Goal: Task Accomplishment & Management: Use online tool/utility

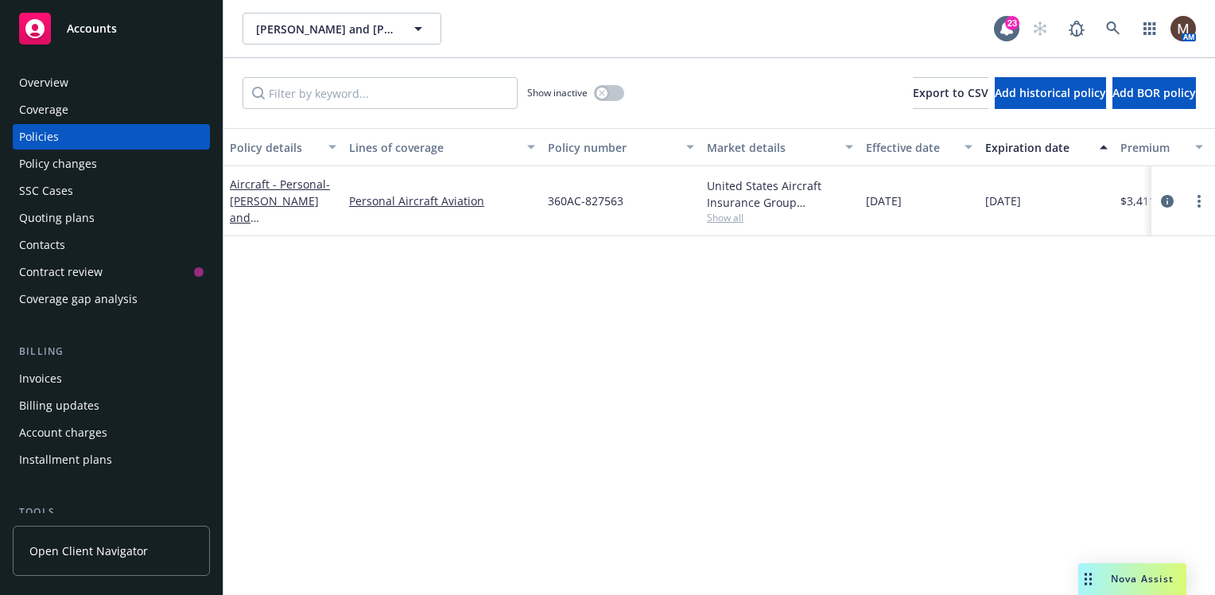
click at [61, 135] on div "Policies" at bounding box center [111, 136] width 184 height 25
click at [60, 132] on div "Policies" at bounding box center [111, 136] width 184 height 25
click at [45, 132] on div "Policies" at bounding box center [39, 136] width 40 height 25
click at [576, 367] on div "Policy details Lines of coverage Policy number Market details Effective date Ex…" at bounding box center [718, 361] width 991 height 467
click at [727, 330] on div "Policy details Lines of coverage Policy number Market details Effective date Ex…" at bounding box center [718, 361] width 991 height 467
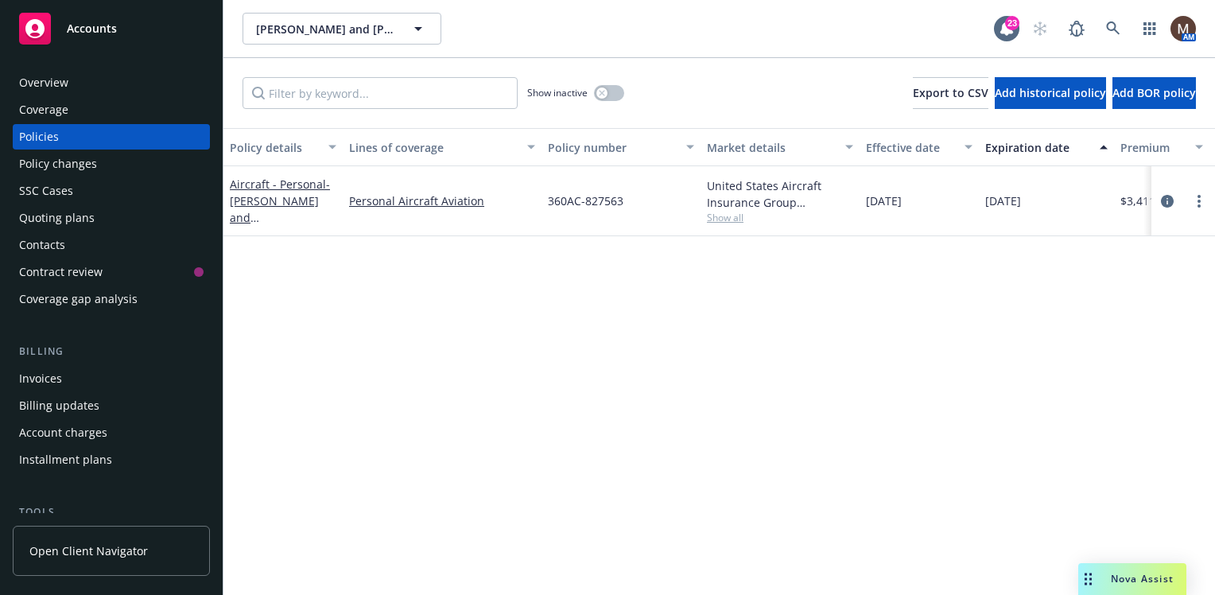
click at [569, 340] on div "Policy details Lines of coverage Policy number Market details Effective date Ex…" at bounding box center [718, 361] width 991 height 467
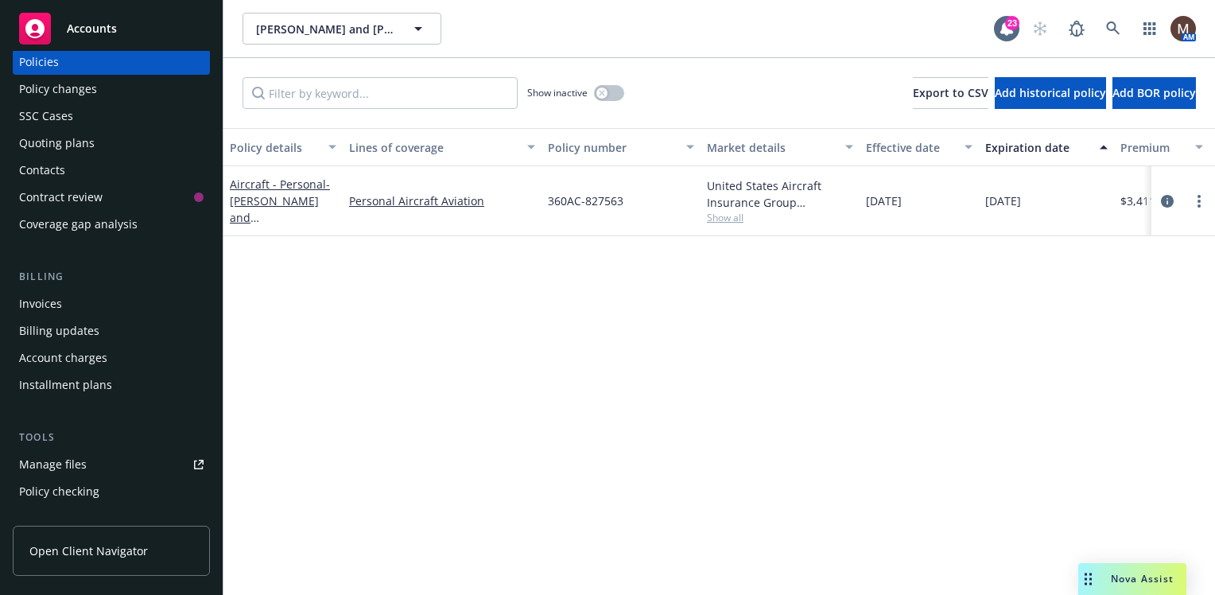
scroll to position [159, 0]
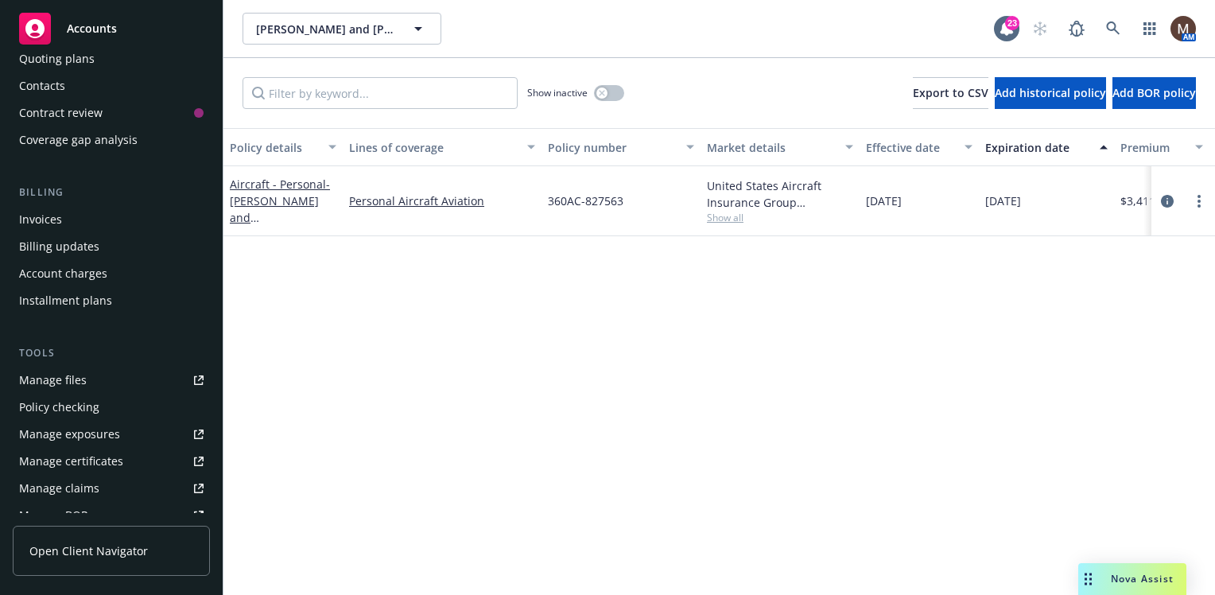
click at [79, 380] on div "Manage files" at bounding box center [53, 379] width 68 height 25
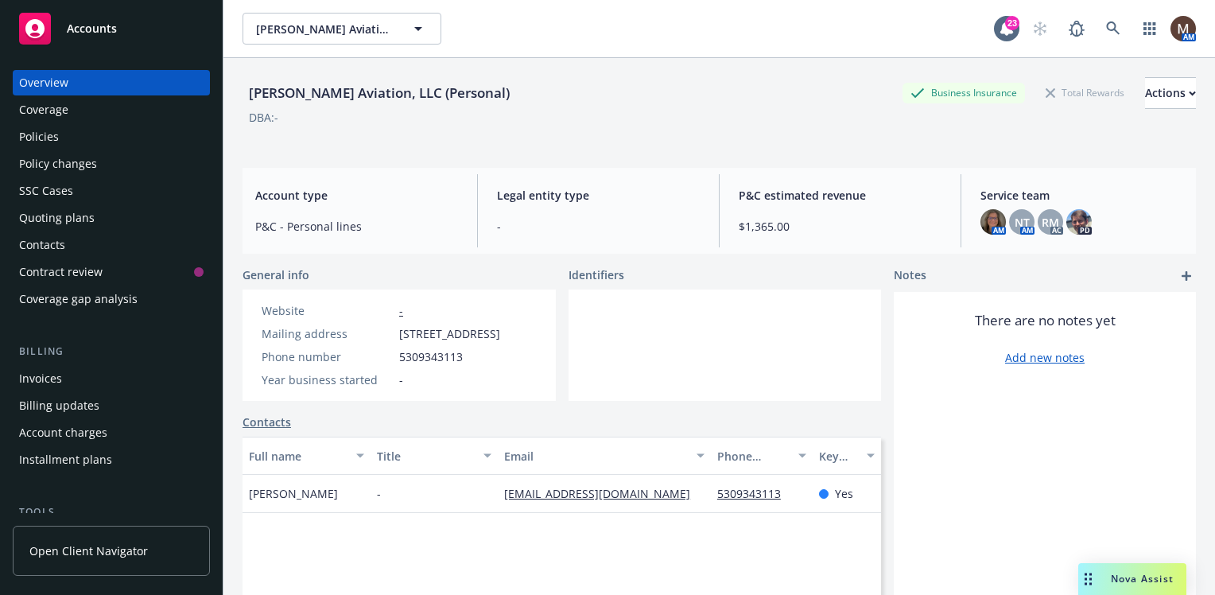
click at [52, 135] on div "Policies" at bounding box center [39, 136] width 40 height 25
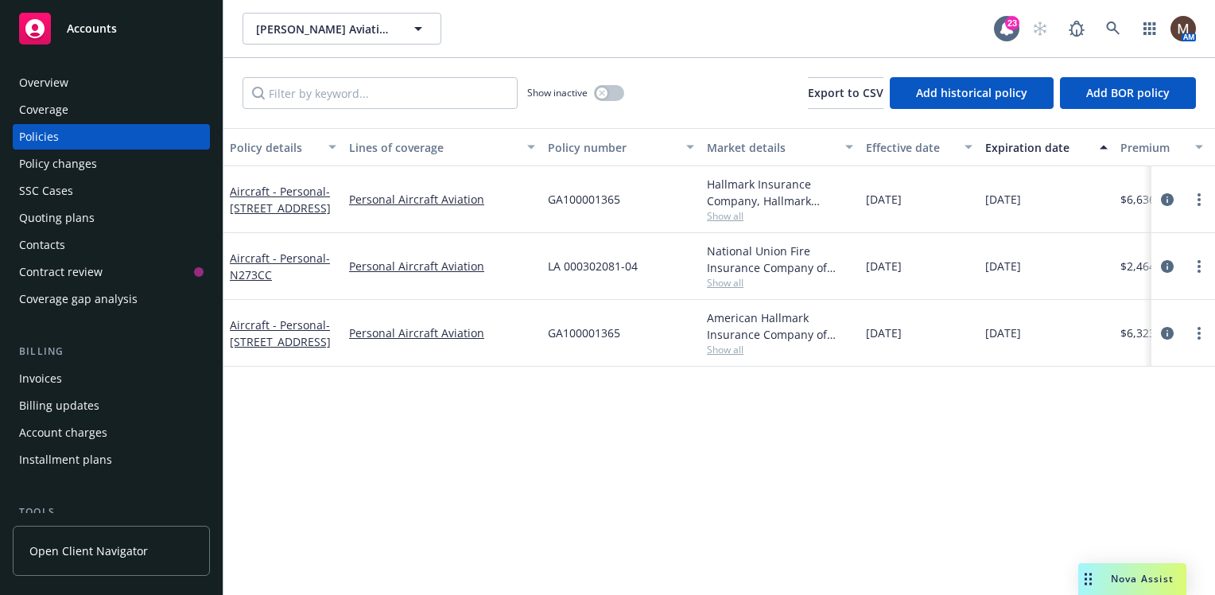
scroll to position [79, 0]
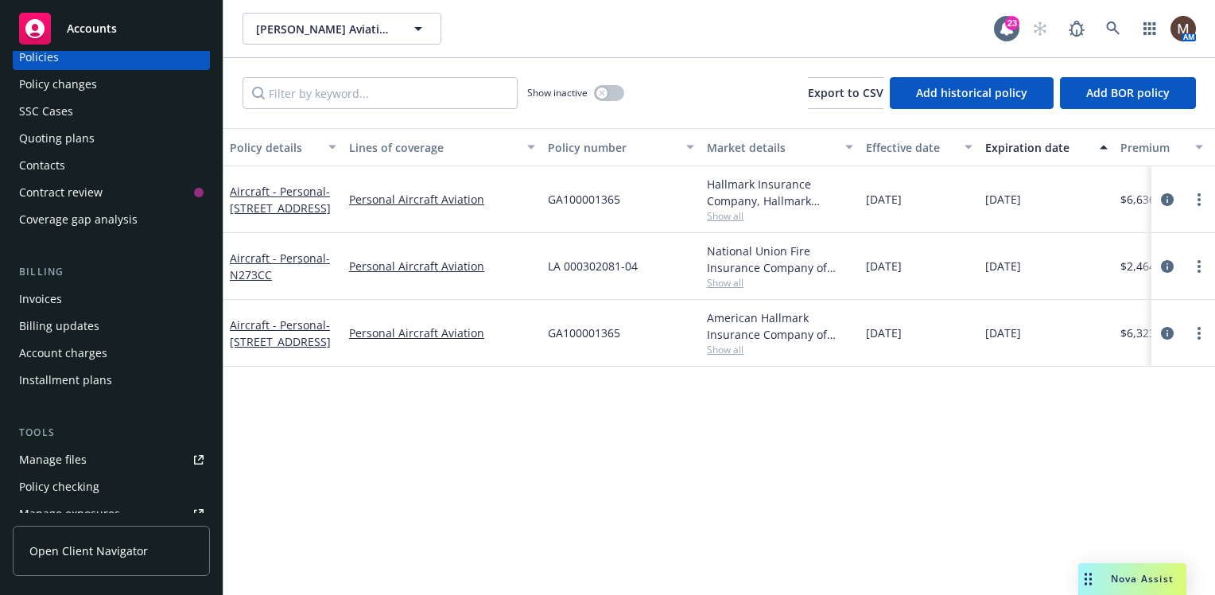
click at [89, 456] on link "Manage files" at bounding box center [111, 459] width 197 height 25
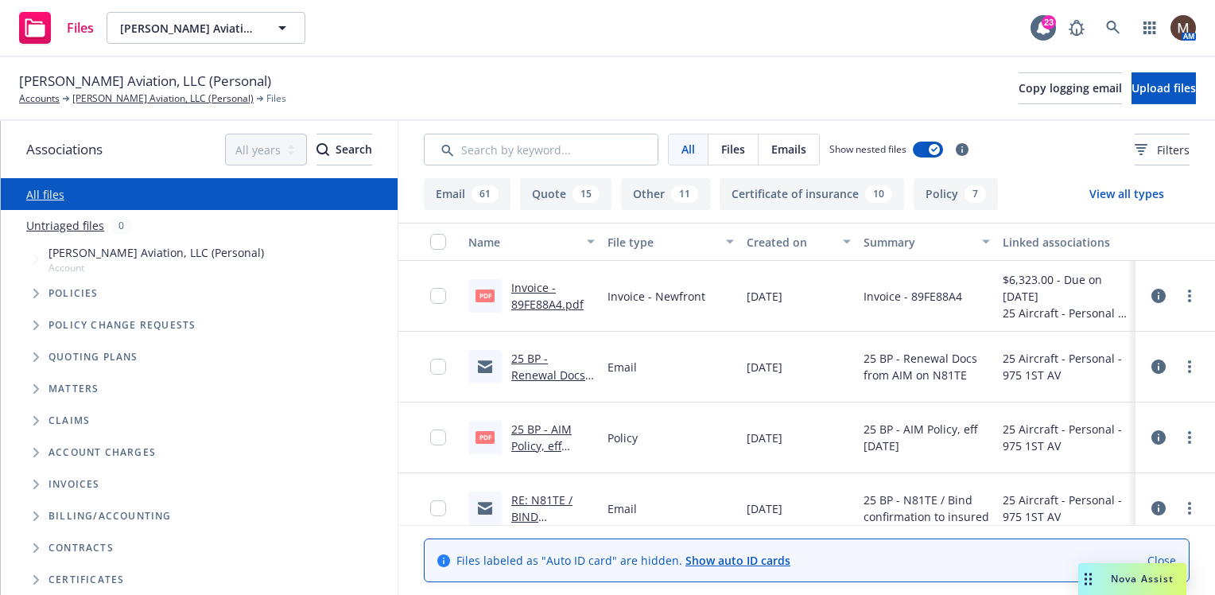
drag, startPoint x: 159, startPoint y: 95, endPoint x: 166, endPoint y: 118, distance: 24.9
click at [159, 95] on link "[PERSON_NAME] Aviation, LLC (Personal)" at bounding box center [162, 98] width 181 height 14
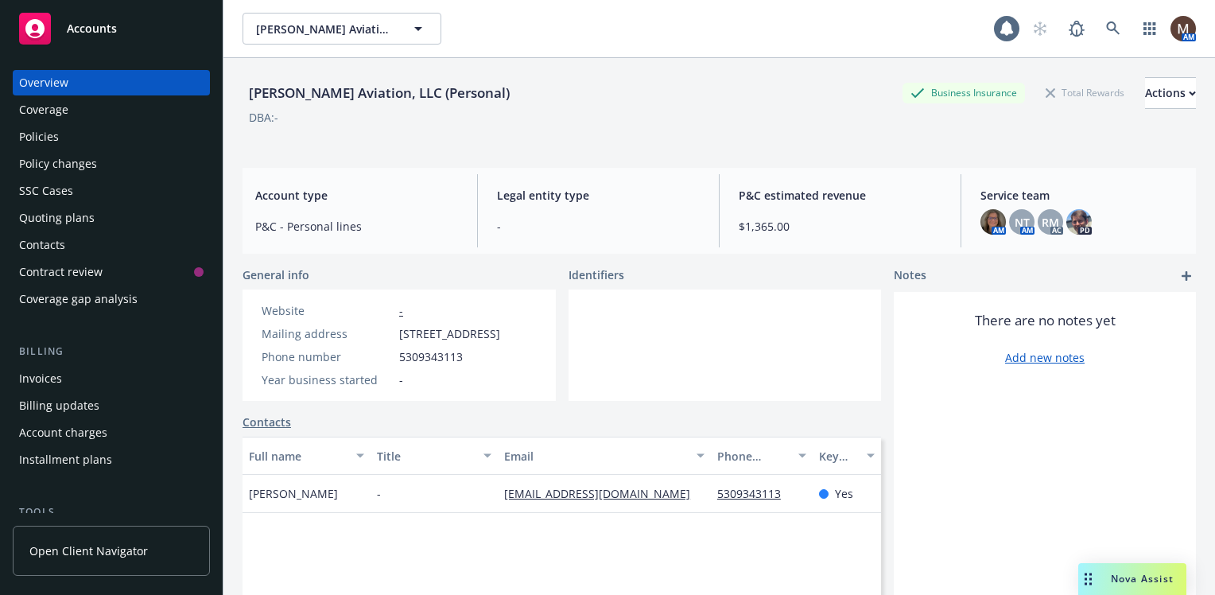
click at [51, 138] on div "Policies" at bounding box center [39, 136] width 40 height 25
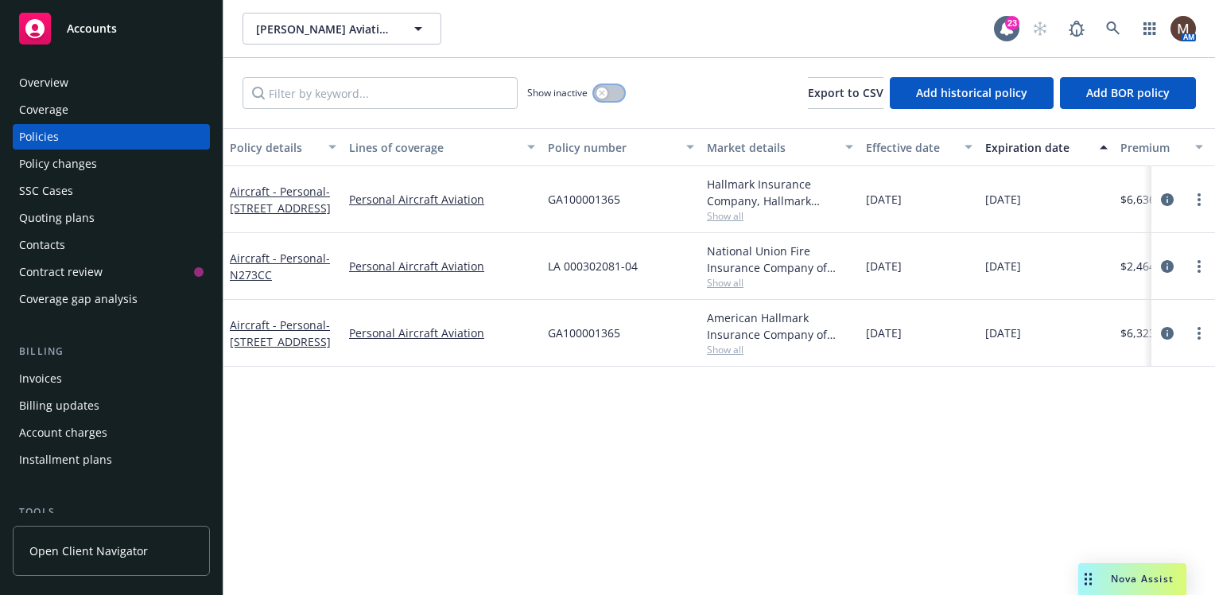
click at [612, 95] on button "button" at bounding box center [609, 93] width 30 height 16
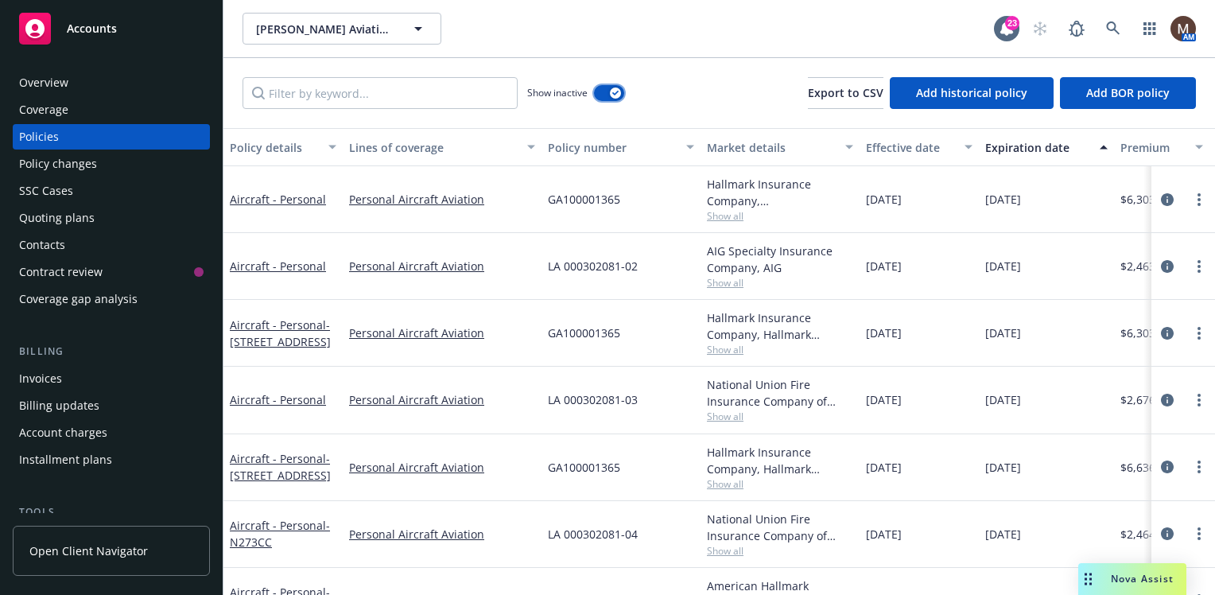
scroll to position [50, 0]
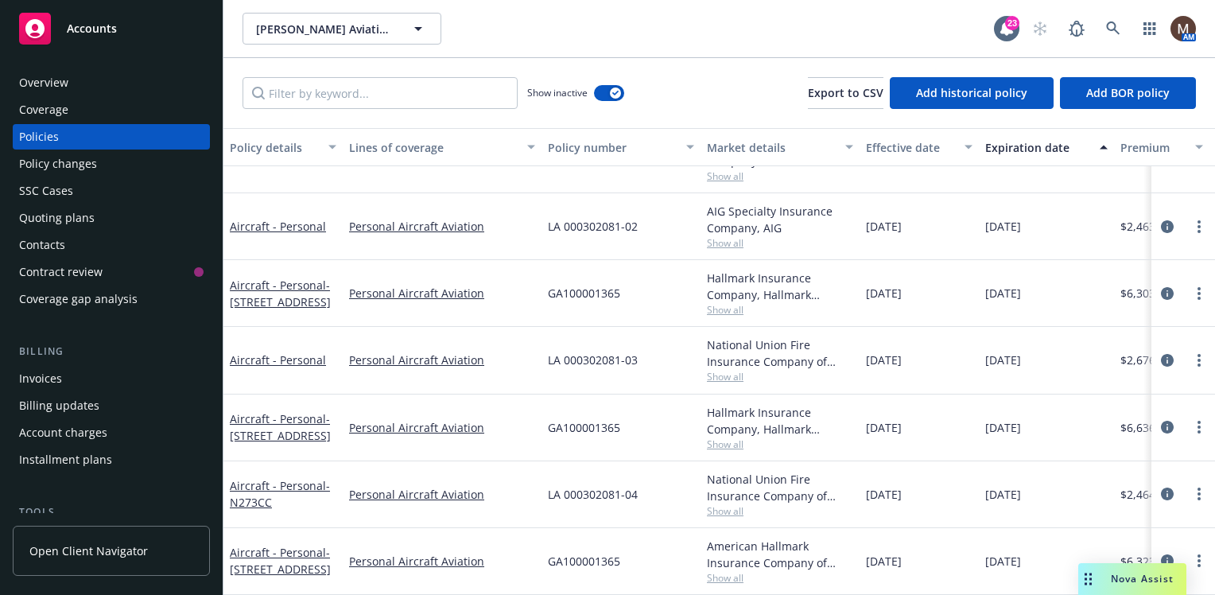
drag, startPoint x: 70, startPoint y: 134, endPoint x: 173, endPoint y: 340, distance: 230.4
click at [70, 134] on div "Policies" at bounding box center [111, 136] width 184 height 25
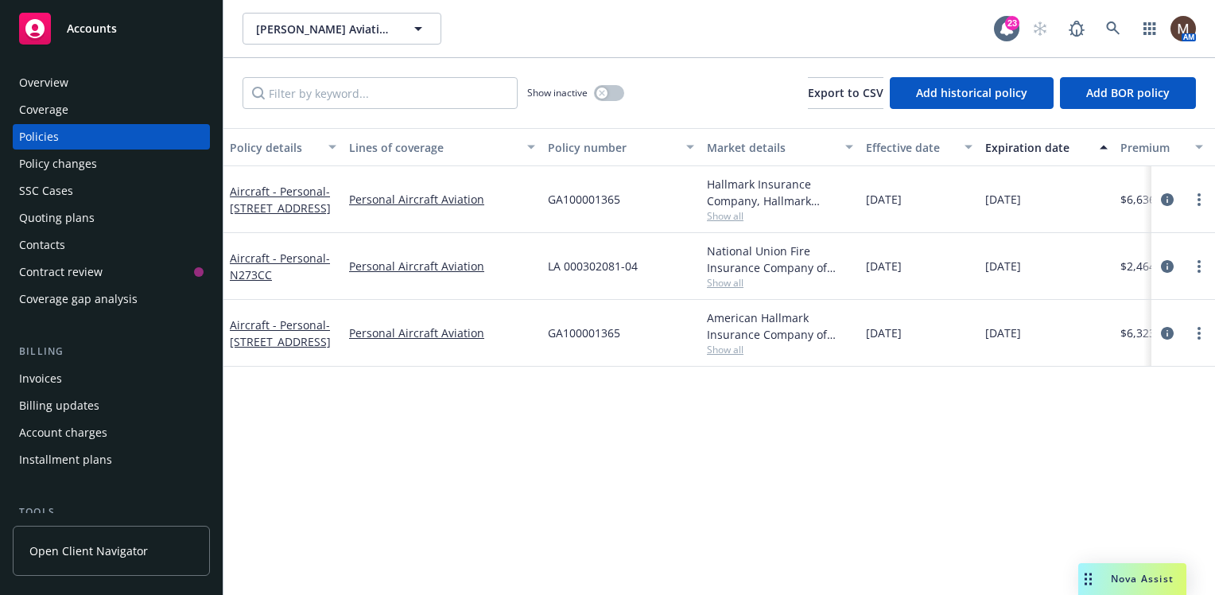
scroll to position [79, 0]
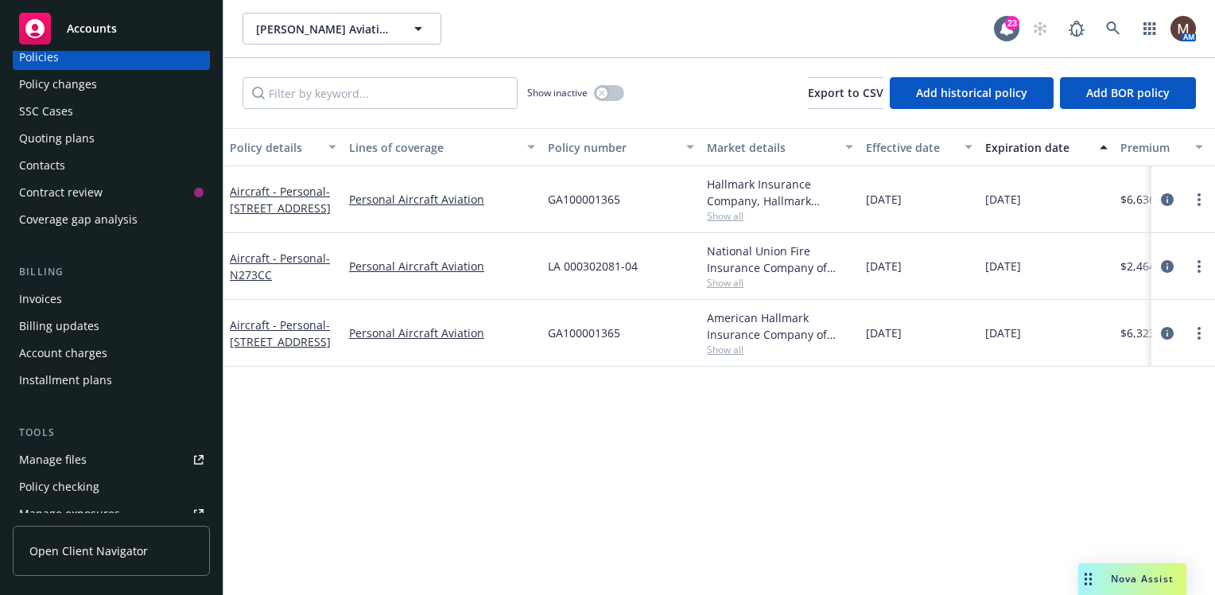
click at [87, 453] on link "Manage files" at bounding box center [111, 459] width 197 height 25
click at [1112, 21] on link at bounding box center [1113, 29] width 32 height 32
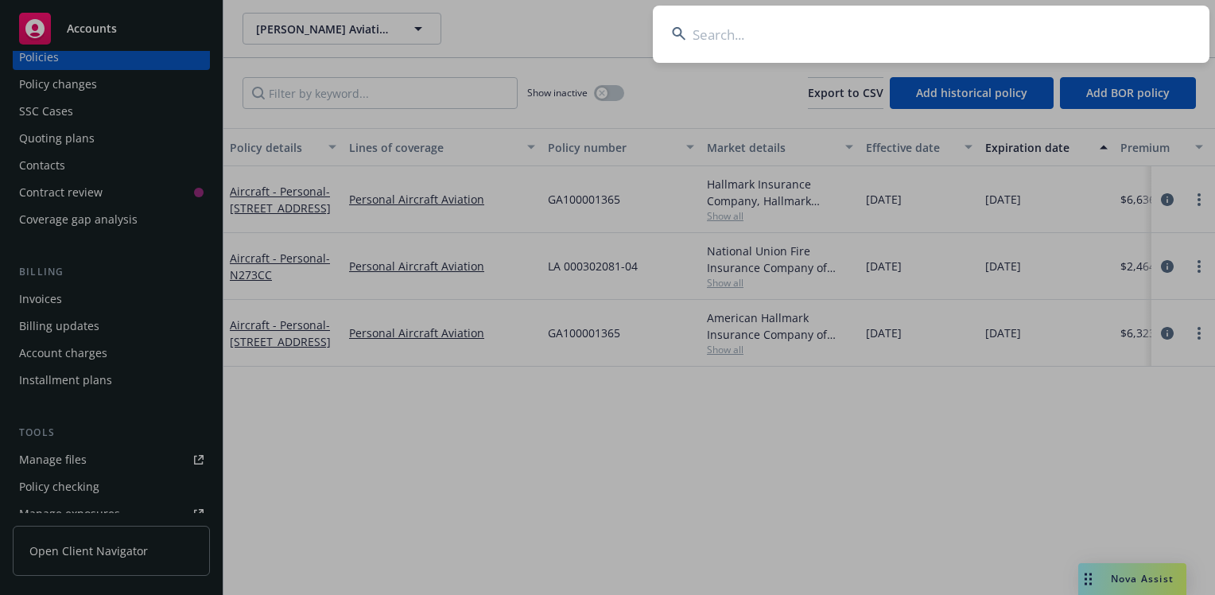
click at [725, 30] on input at bounding box center [931, 34] width 556 height 57
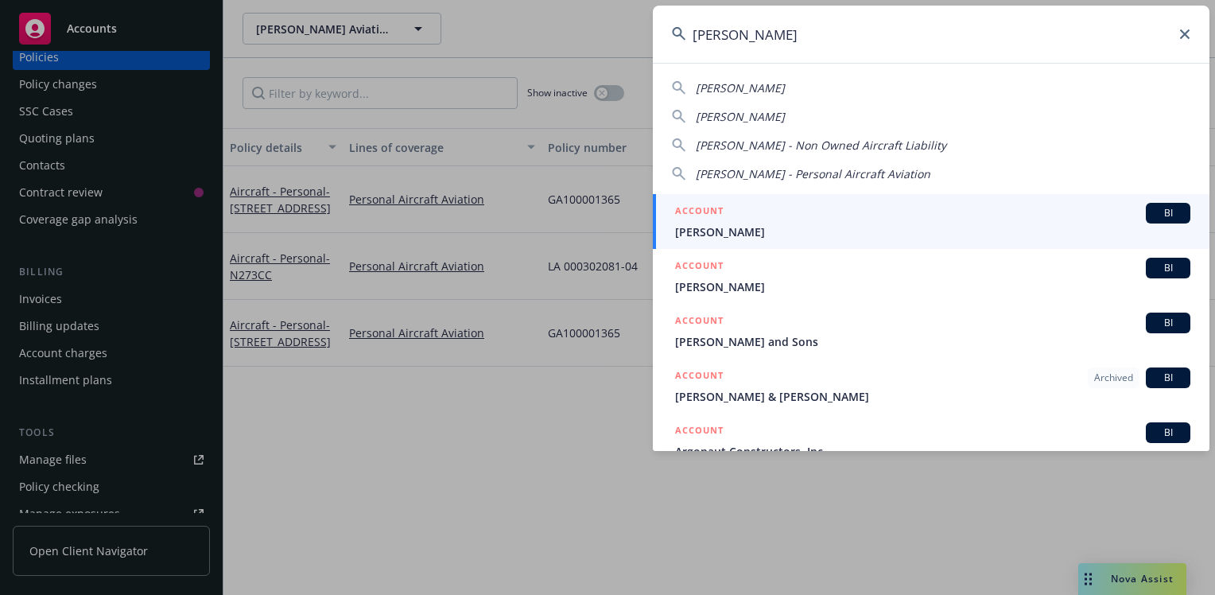
type input "michael gold"
click at [692, 231] on span "Michael Gold" at bounding box center [932, 231] width 515 height 17
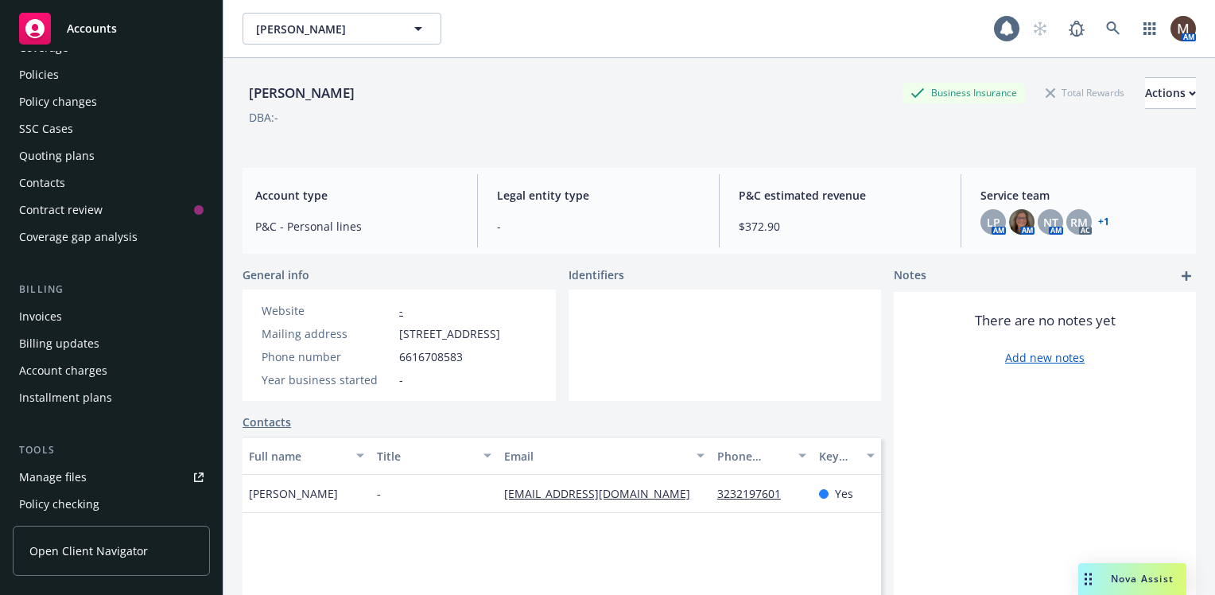
scroll to position [79, 0]
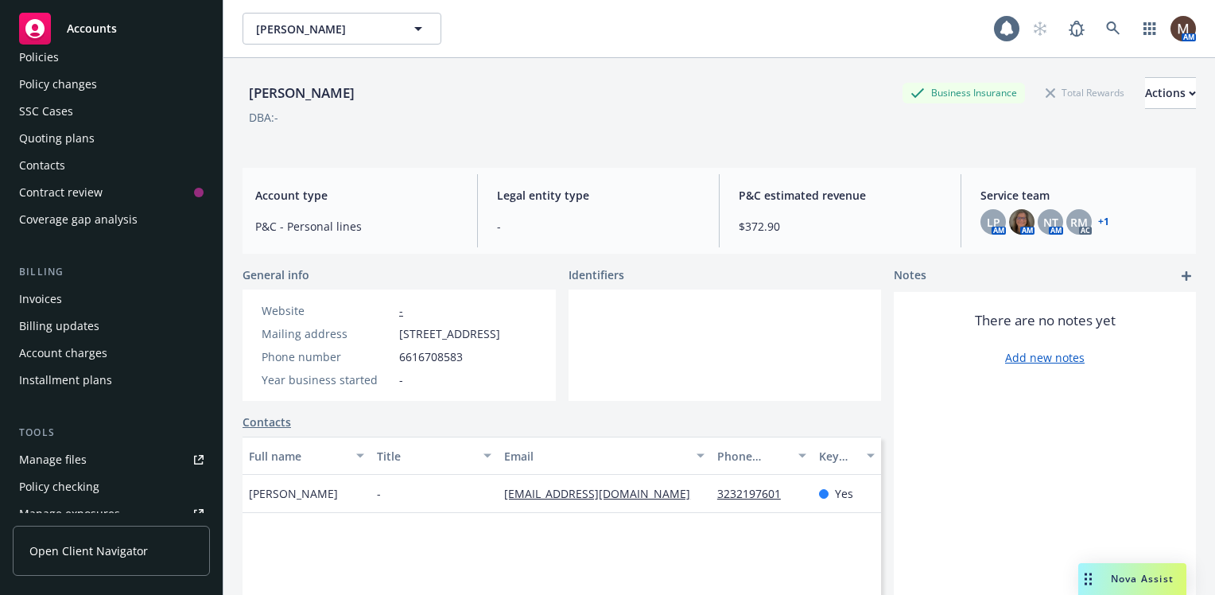
click at [77, 460] on div "Manage files" at bounding box center [53, 459] width 68 height 25
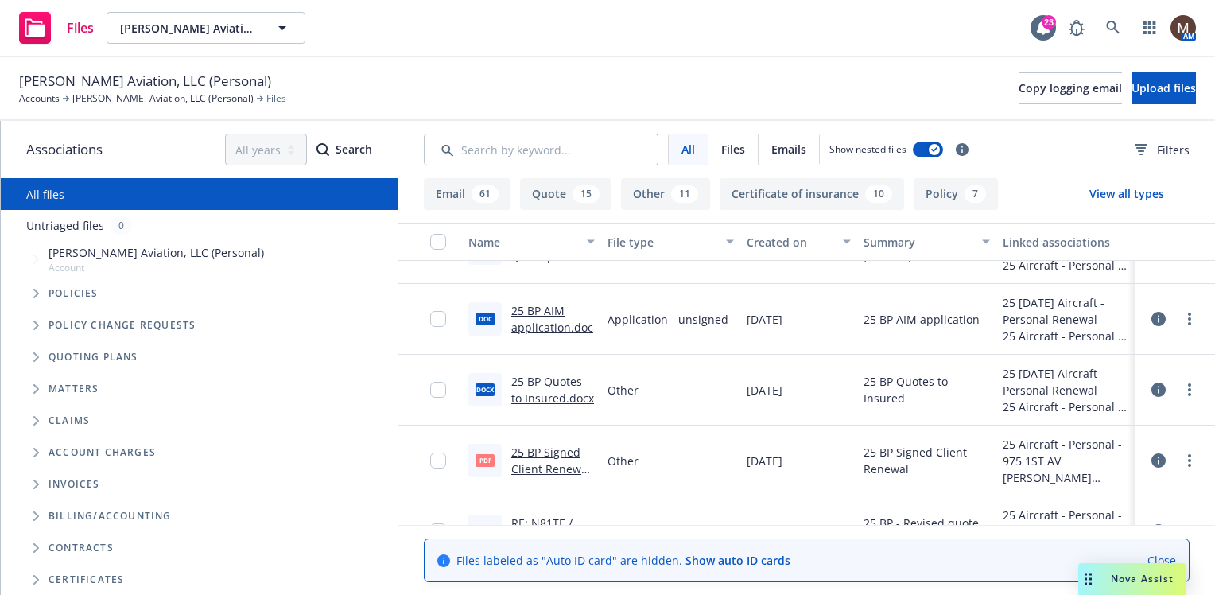
scroll to position [636, 0]
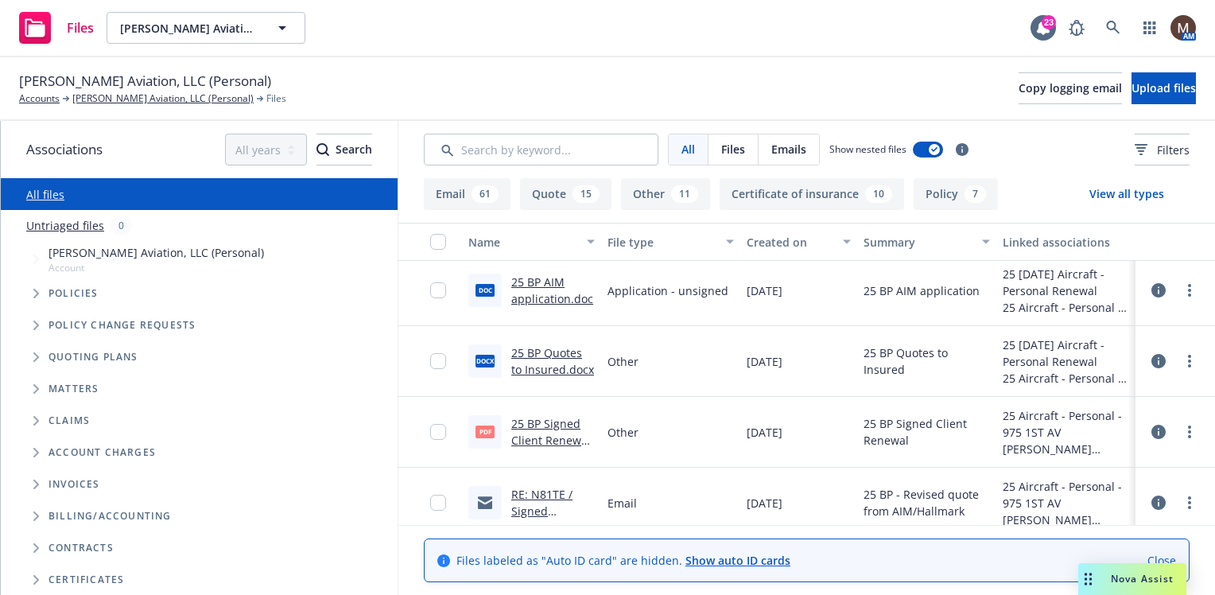
click at [565, 437] on link "25 BP Signed Client Renewal (N81TE).pdf" at bounding box center [550, 440] width 79 height 48
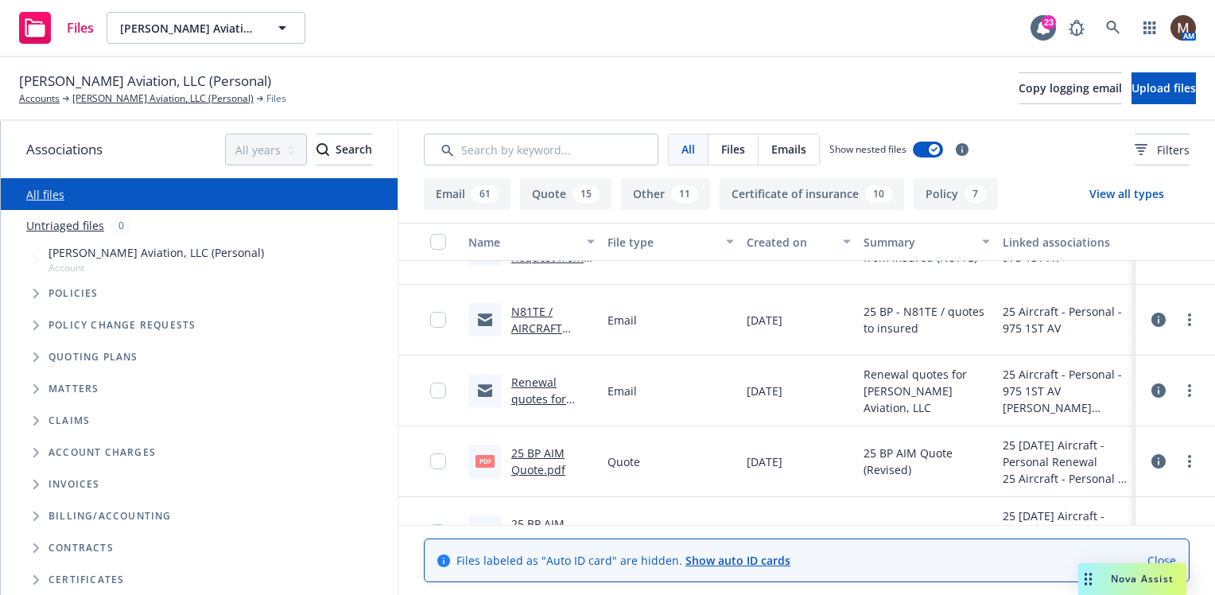
scroll to position [477, 0]
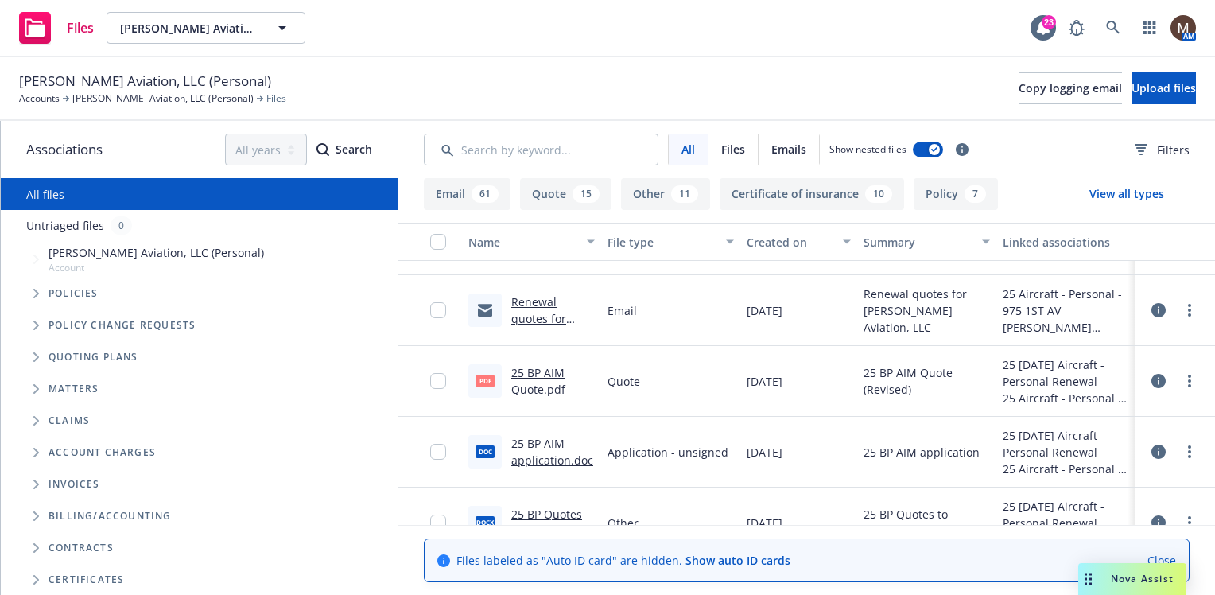
click at [556, 369] on link "25 BP AIM Quote.pdf" at bounding box center [538, 381] width 54 height 32
click at [161, 97] on link "[PERSON_NAME] Aviation, LLC (Personal)" at bounding box center [162, 98] width 181 height 14
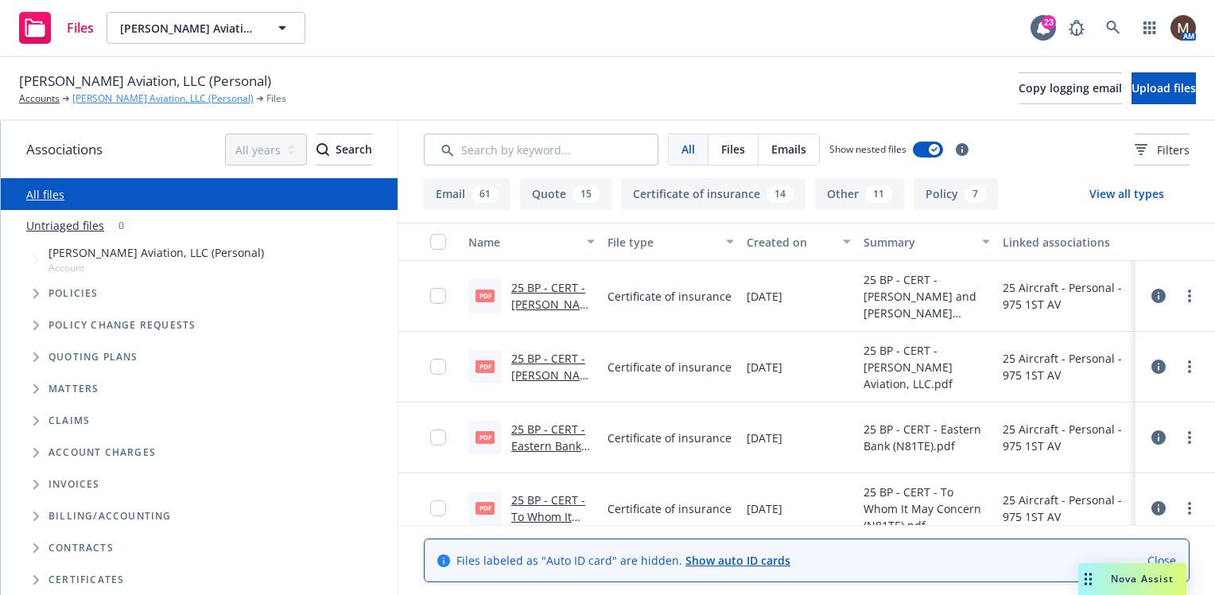
click at [175, 96] on link "[PERSON_NAME] Aviation, LLC (Personal)" at bounding box center [162, 98] width 181 height 14
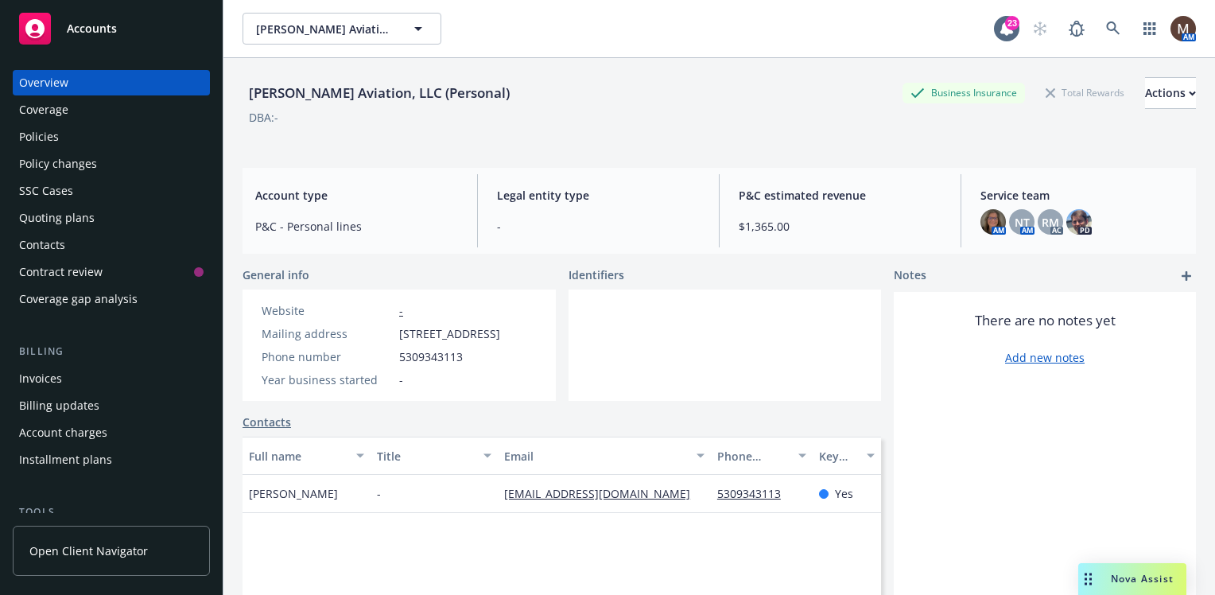
click at [66, 370] on div "Invoices" at bounding box center [111, 378] width 184 height 25
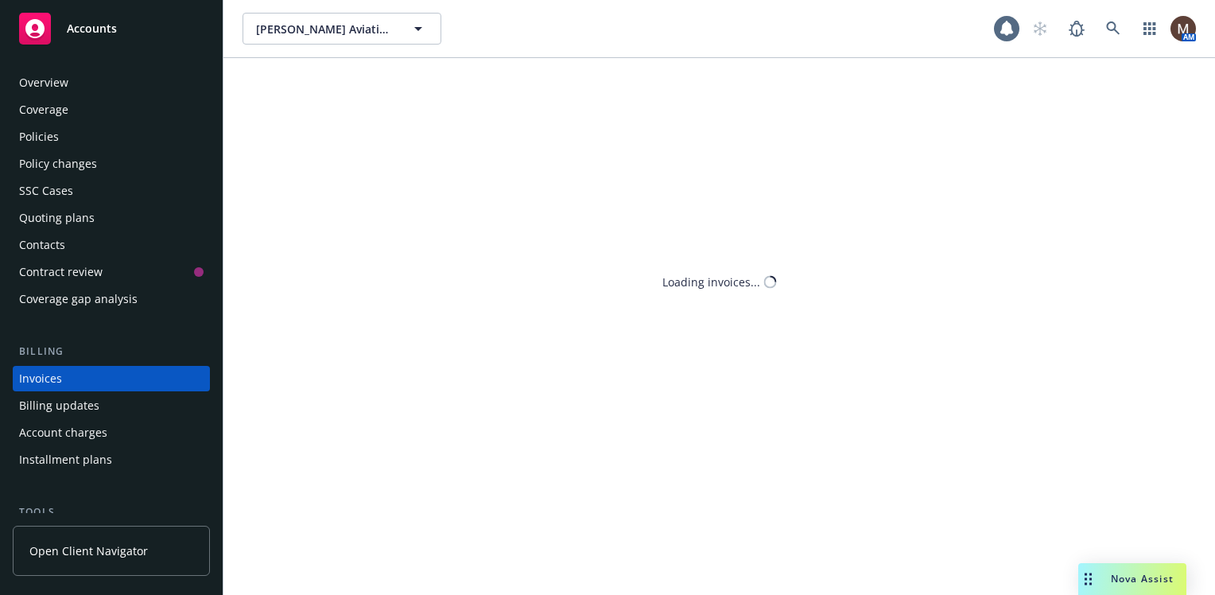
scroll to position [56, 0]
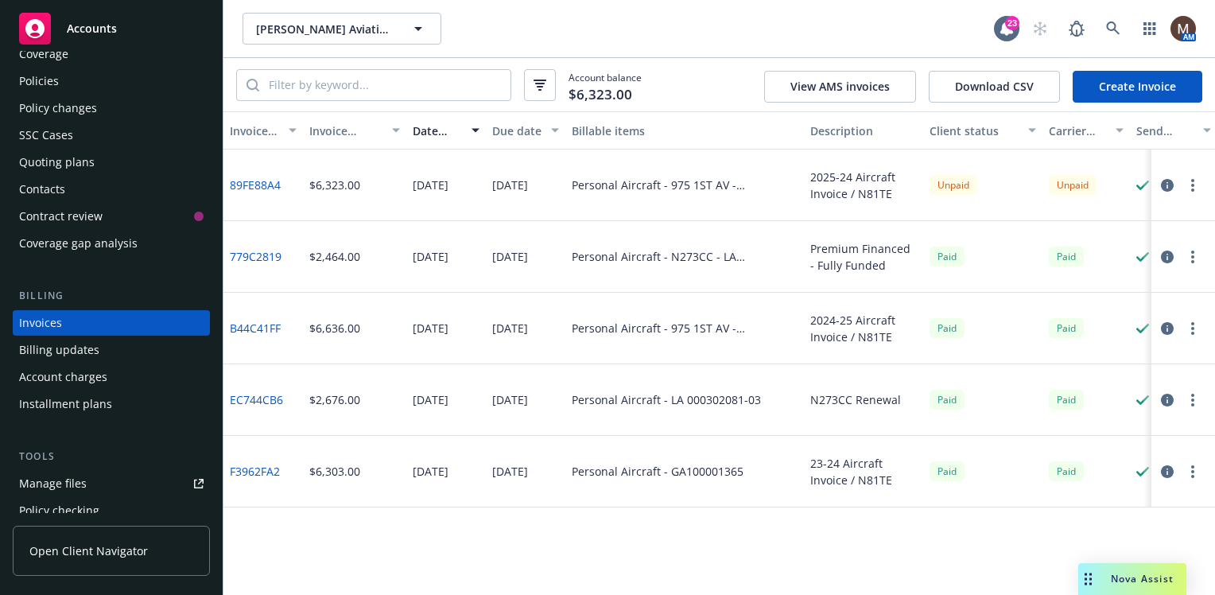
click at [1192, 180] on circle "button" at bounding box center [1192, 180] width 3 height 3
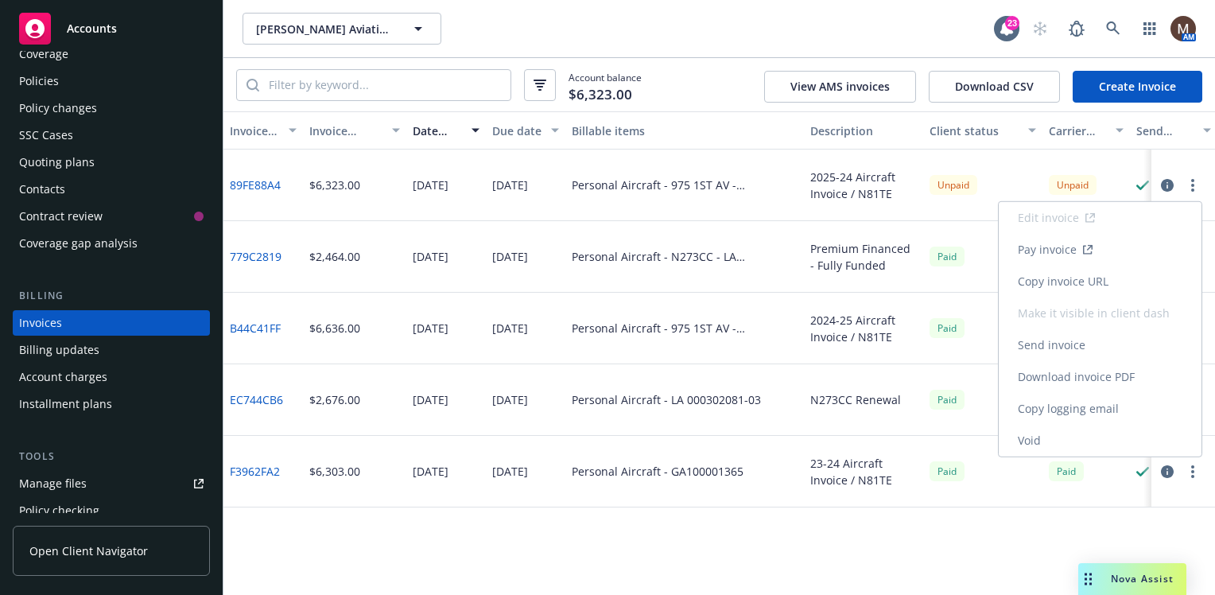
click at [1084, 278] on link "Copy invoice URL" at bounding box center [1099, 282] width 203 height 32
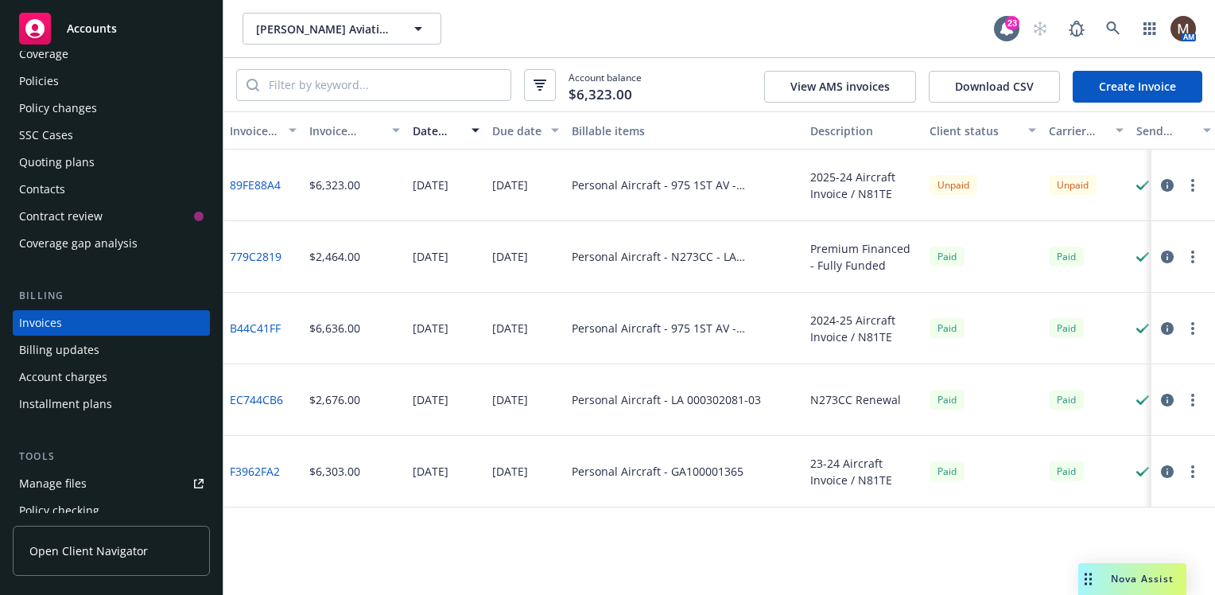
click at [48, 78] on div "Policies" at bounding box center [39, 80] width 40 height 25
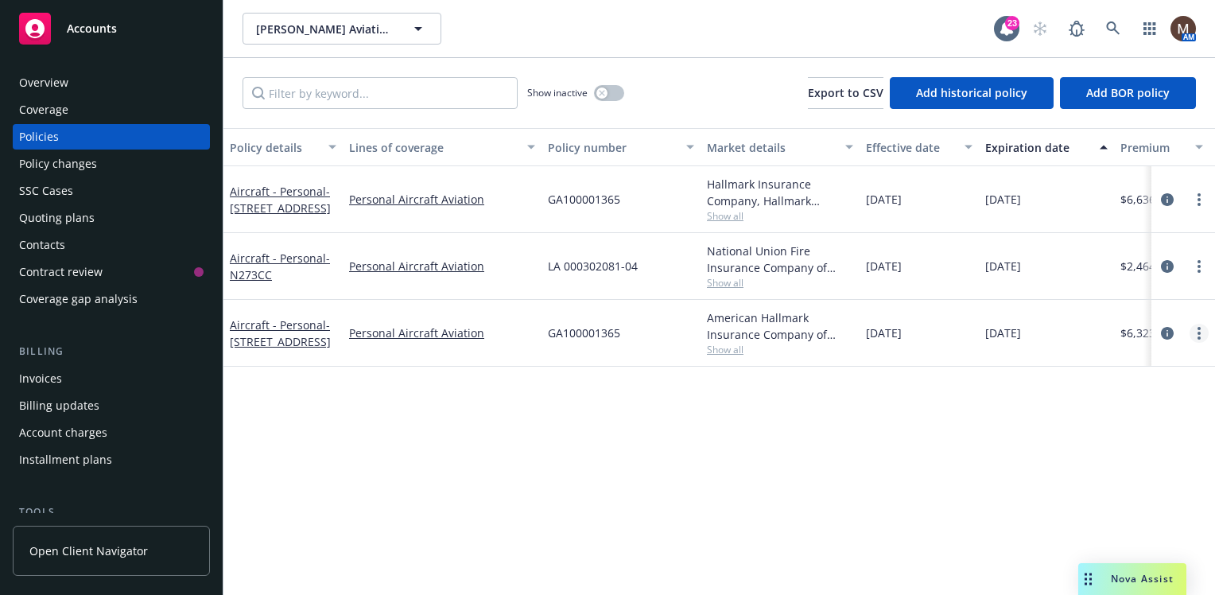
click at [1198, 332] on circle "more" at bounding box center [1198, 332] width 3 height 3
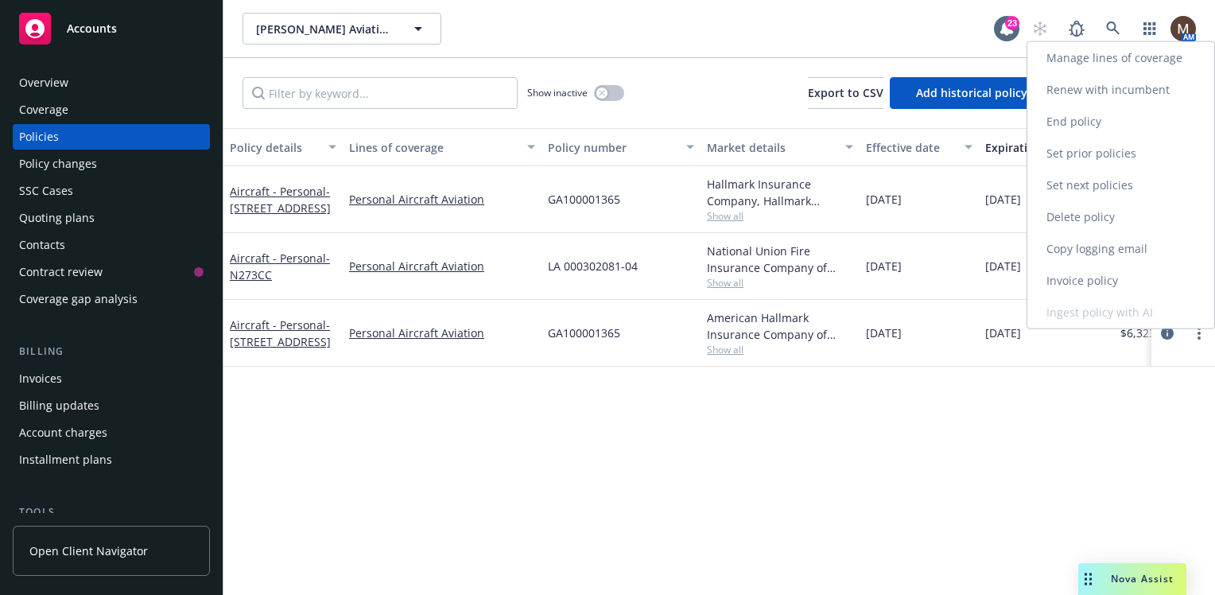
click at [1111, 243] on link "Copy logging email" at bounding box center [1120, 249] width 187 height 32
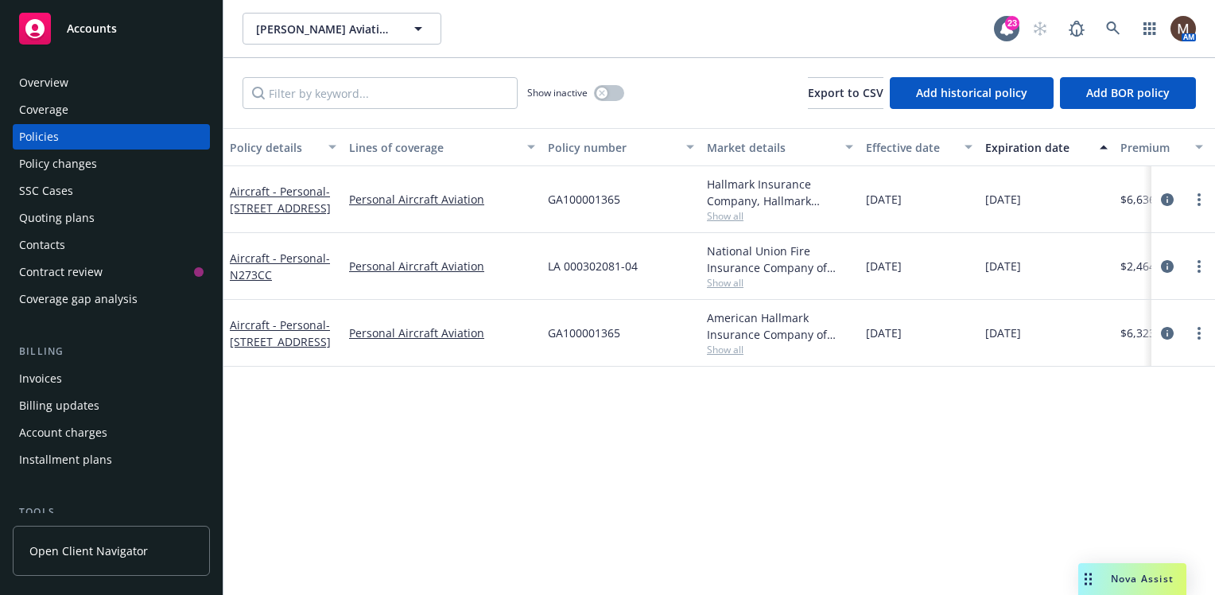
click at [56, 372] on div "Invoices" at bounding box center [40, 378] width 43 height 25
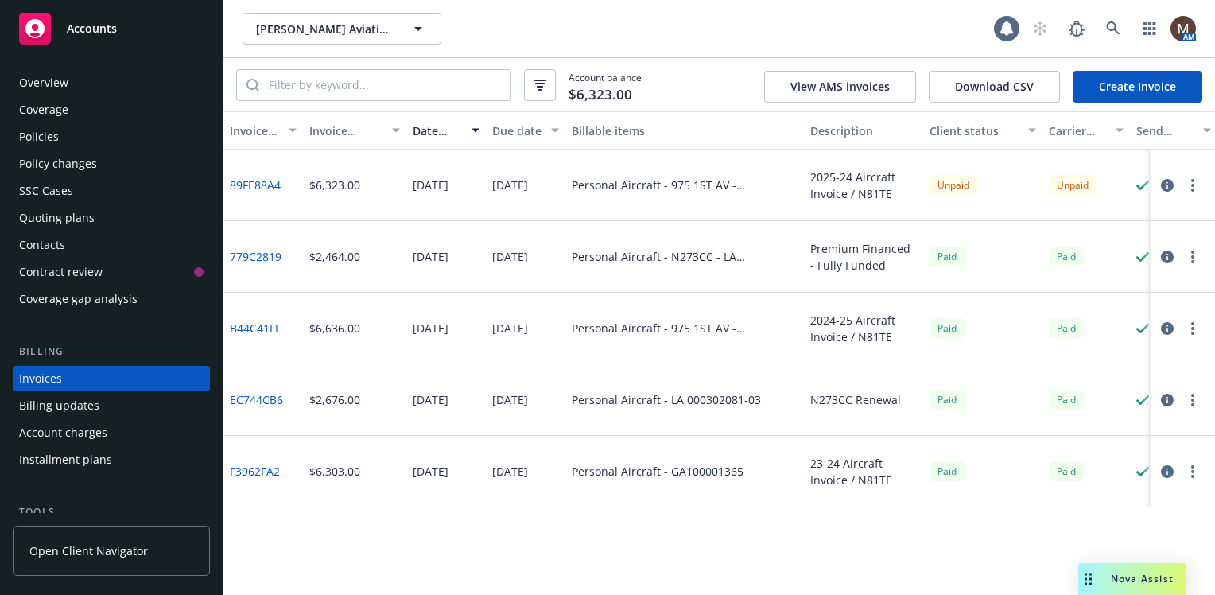
scroll to position [56, 0]
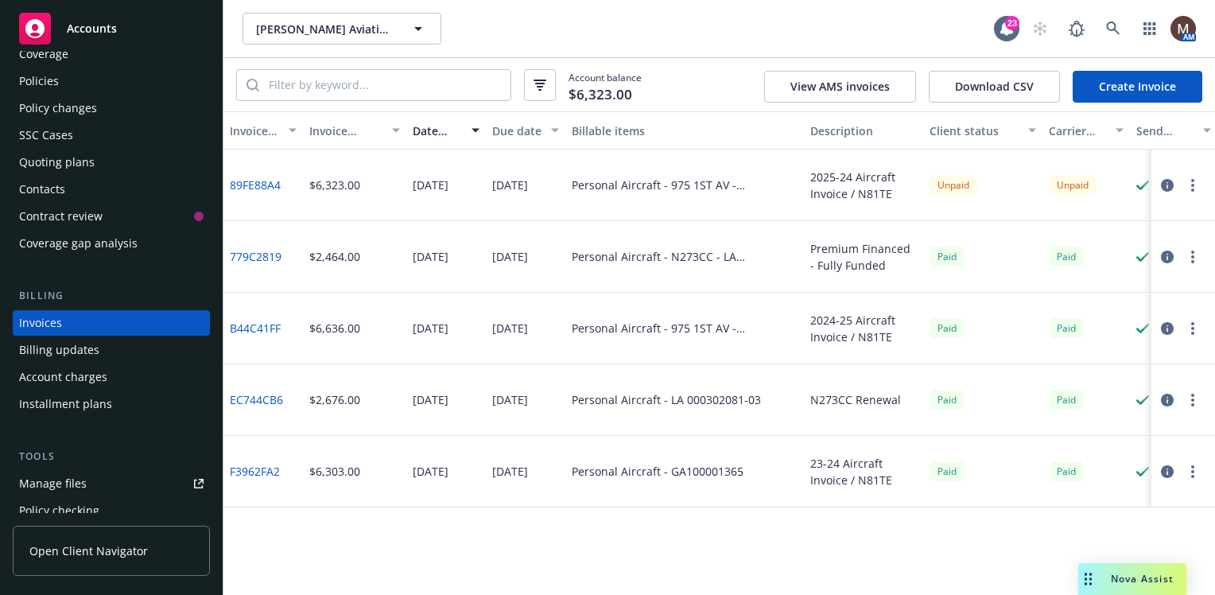
click at [254, 326] on link "B44C41FF" at bounding box center [255, 328] width 51 height 17
click at [48, 81] on div "Policies" at bounding box center [39, 80] width 40 height 25
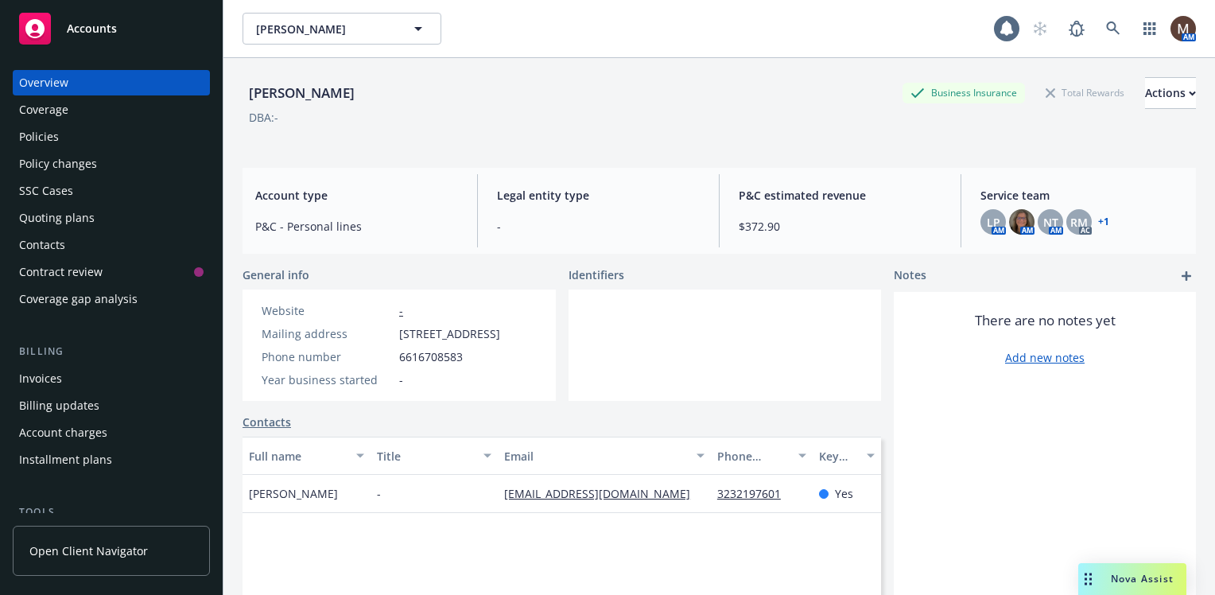
click at [61, 140] on div "Policies" at bounding box center [111, 136] width 184 height 25
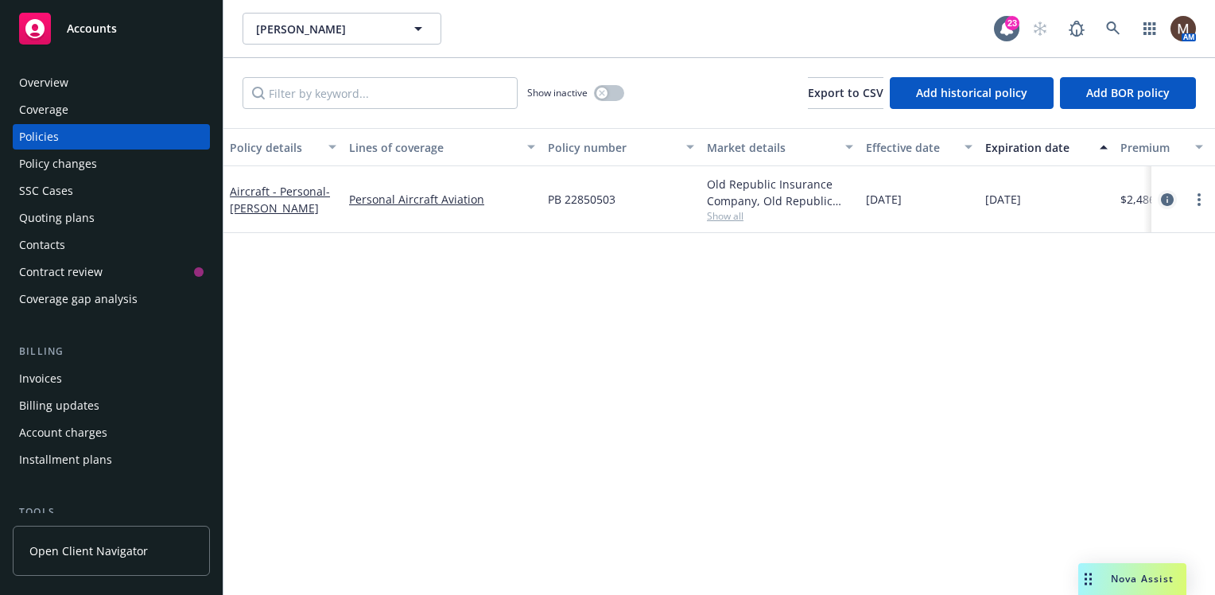
click at [1170, 196] on icon "circleInformation" at bounding box center [1167, 199] width 13 height 13
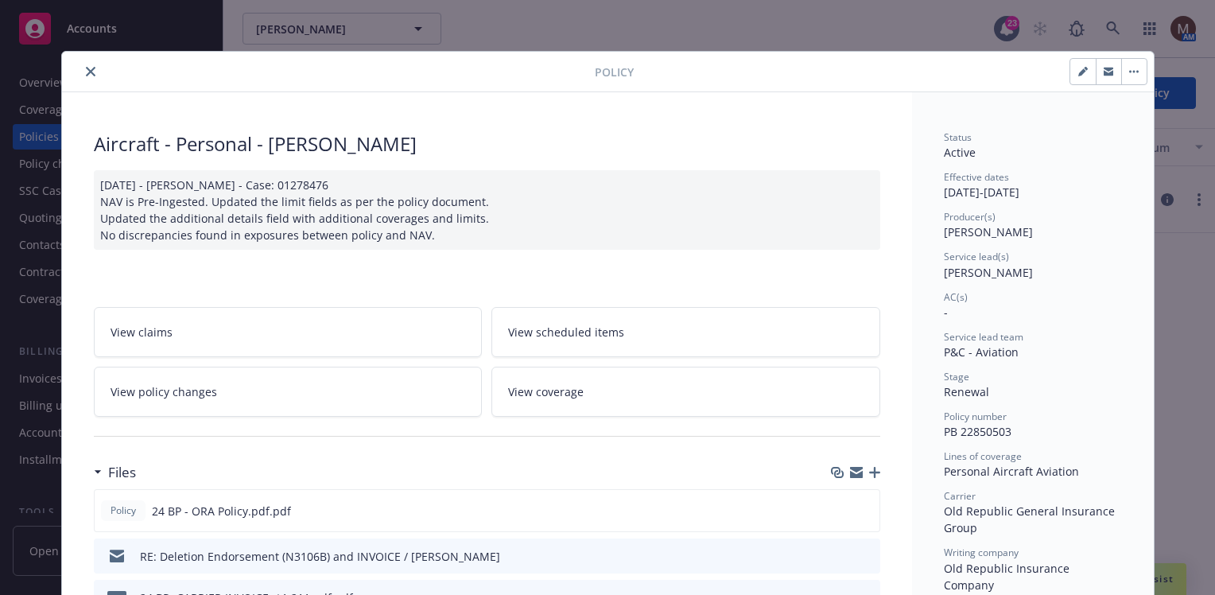
click at [86, 68] on icon "close" at bounding box center [91, 72] width 10 height 10
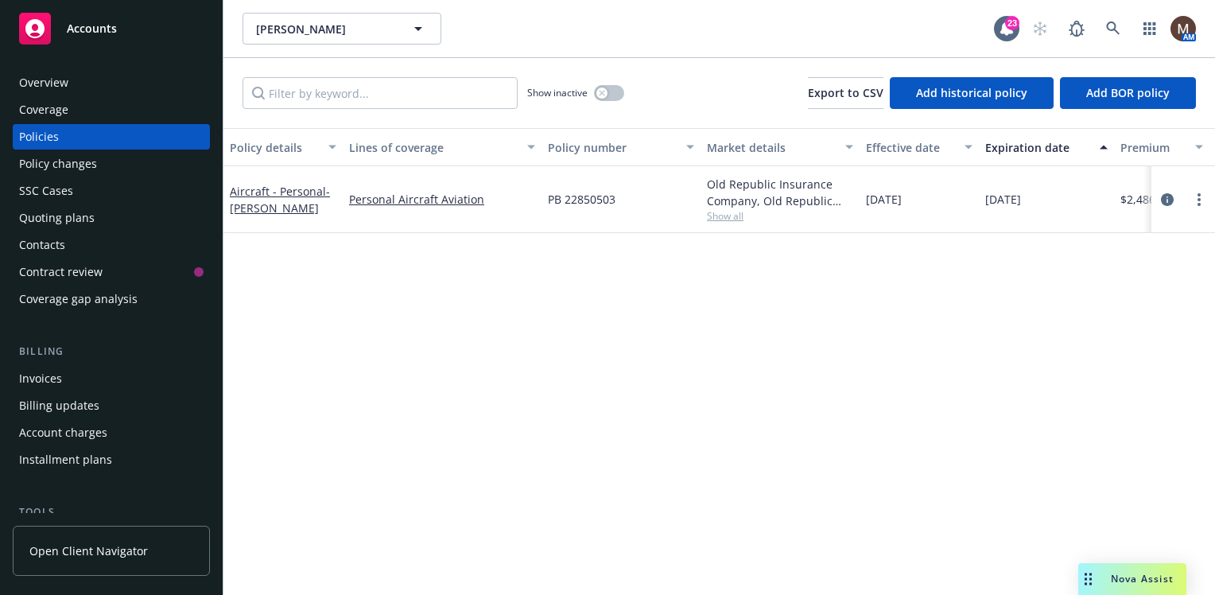
click at [70, 381] on div "Invoices" at bounding box center [111, 378] width 184 height 25
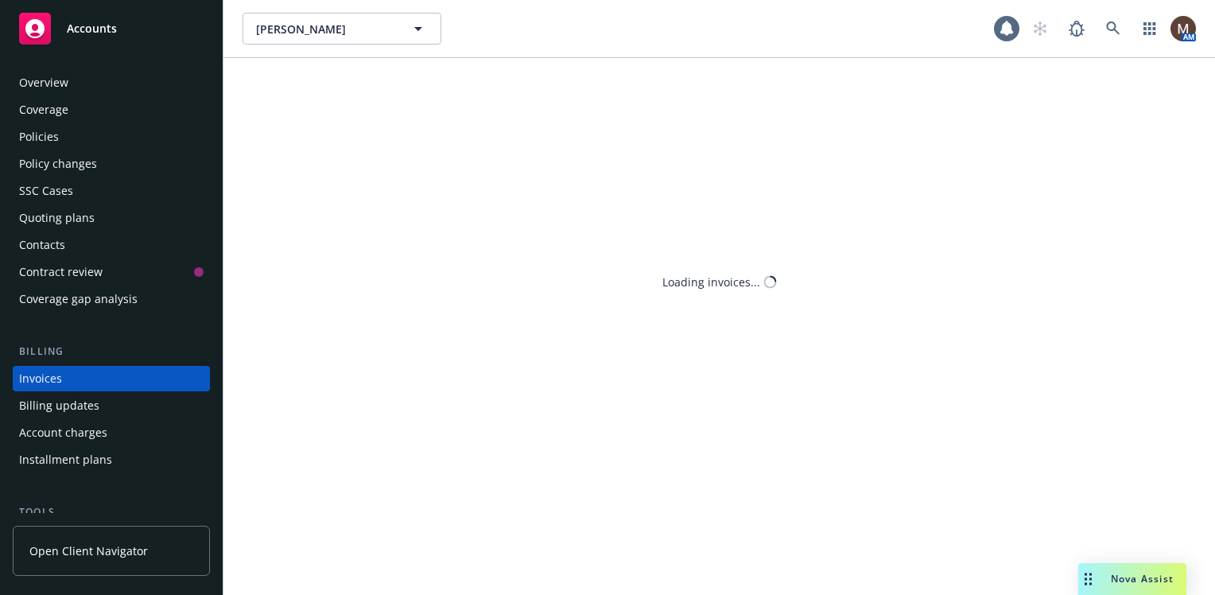
scroll to position [56, 0]
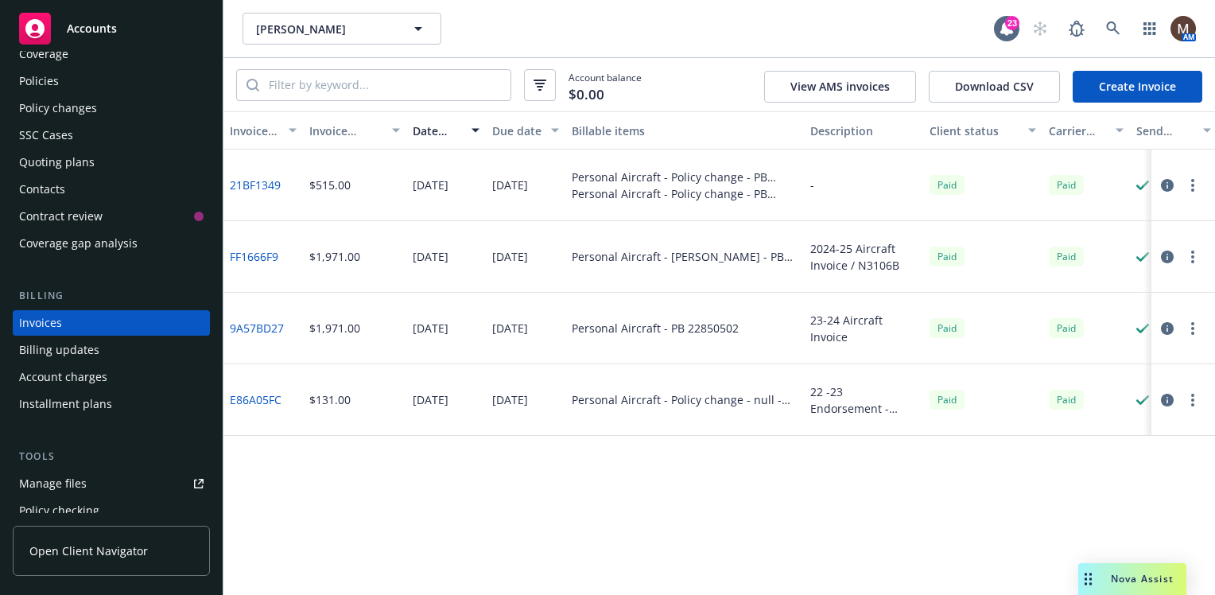
click at [264, 254] on link "FF1666F9" at bounding box center [254, 256] width 48 height 17
click at [55, 77] on div "Policies" at bounding box center [39, 80] width 40 height 25
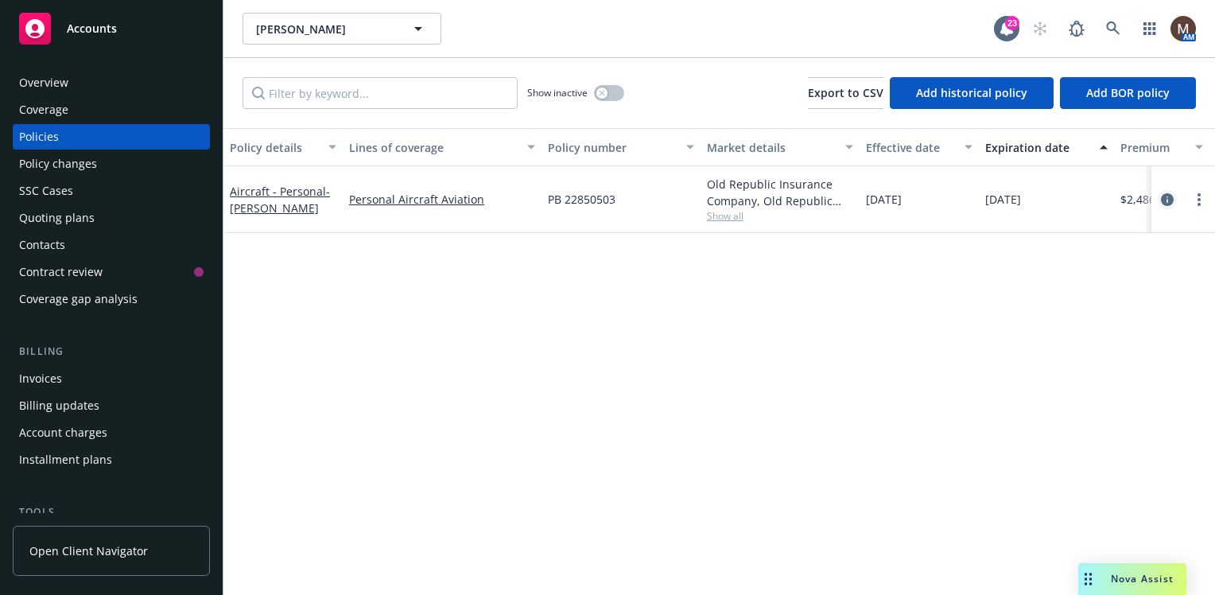
click at [1167, 197] on icon "circleInformation" at bounding box center [1167, 199] width 13 height 13
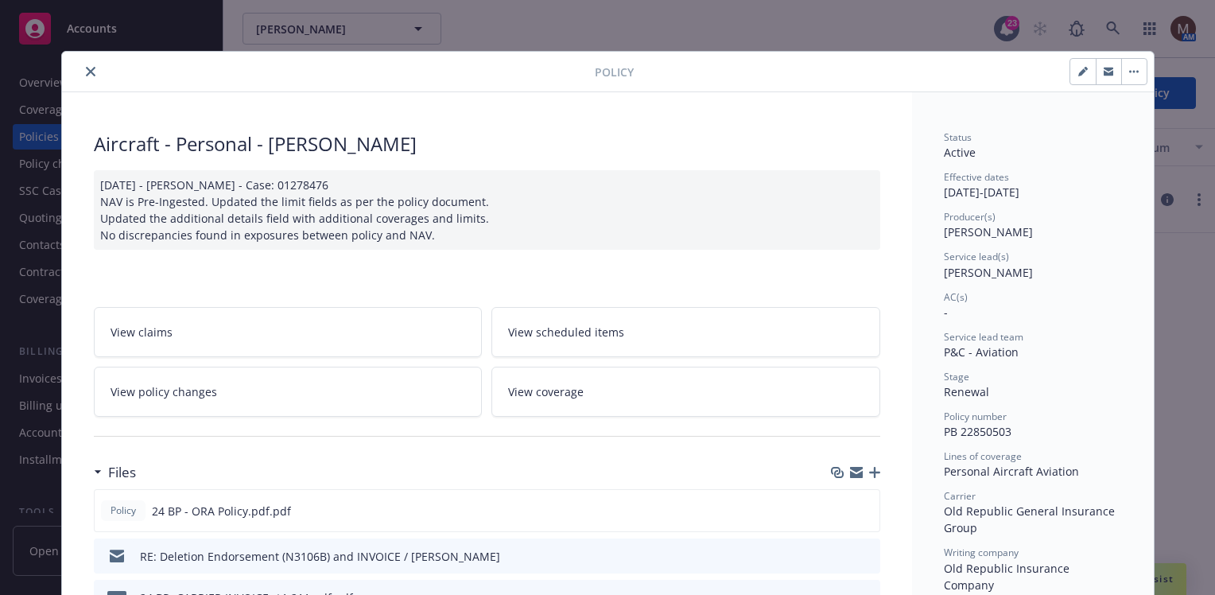
scroll to position [48, 0]
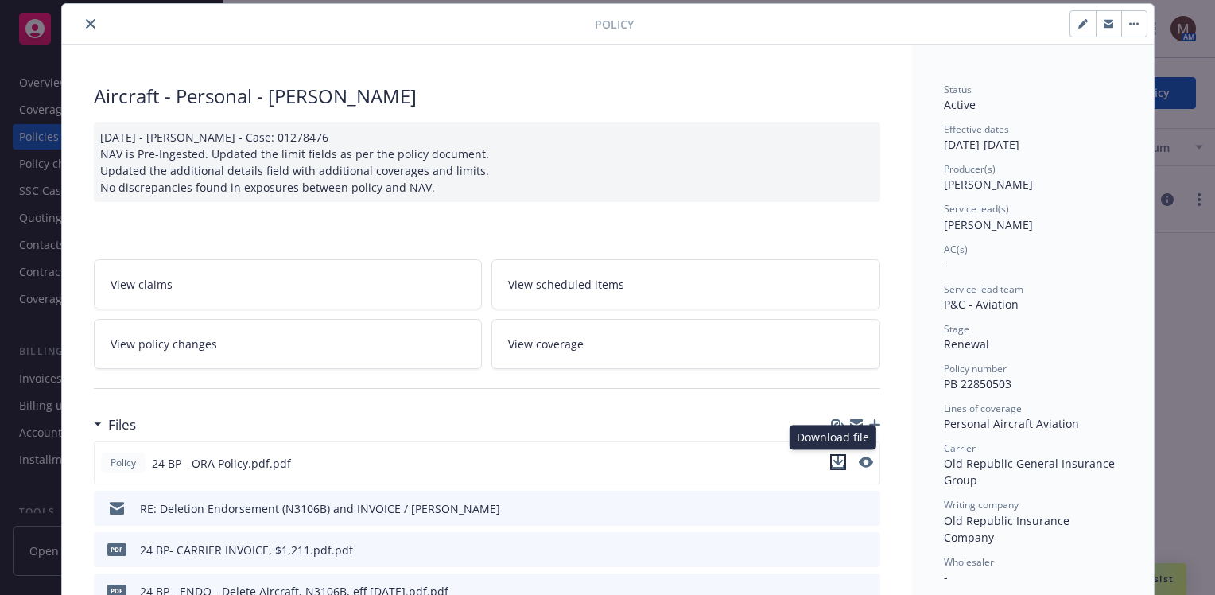
click at [832, 456] on icon "download file" at bounding box center [838, 462] width 13 height 13
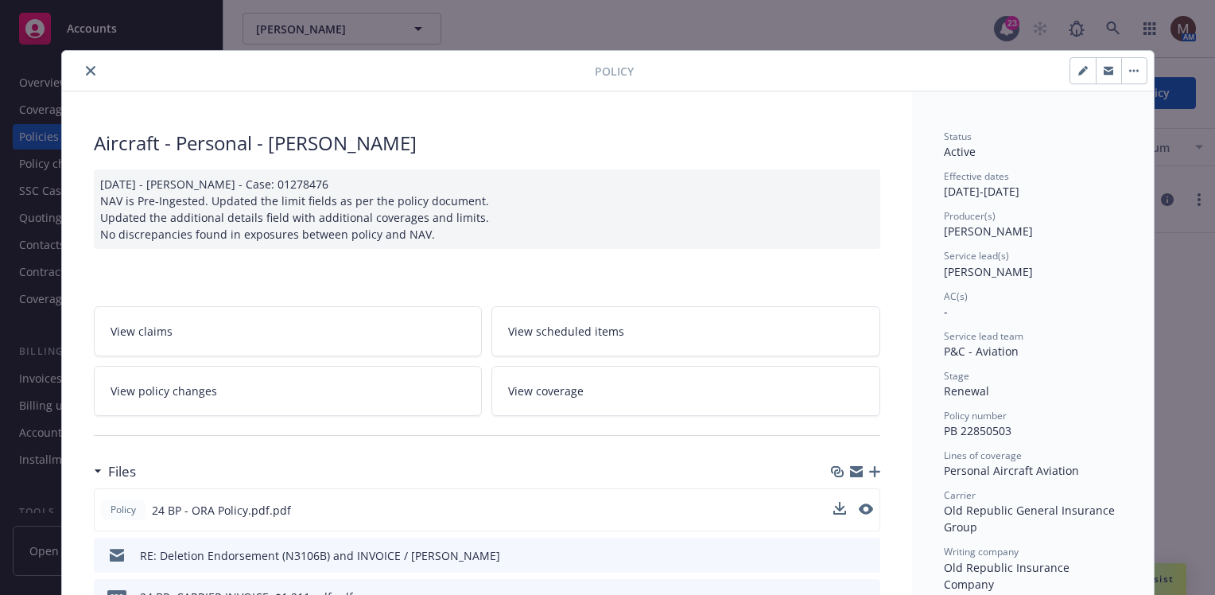
scroll to position [0, 0]
click at [86, 72] on icon "close" at bounding box center [91, 72] width 10 height 10
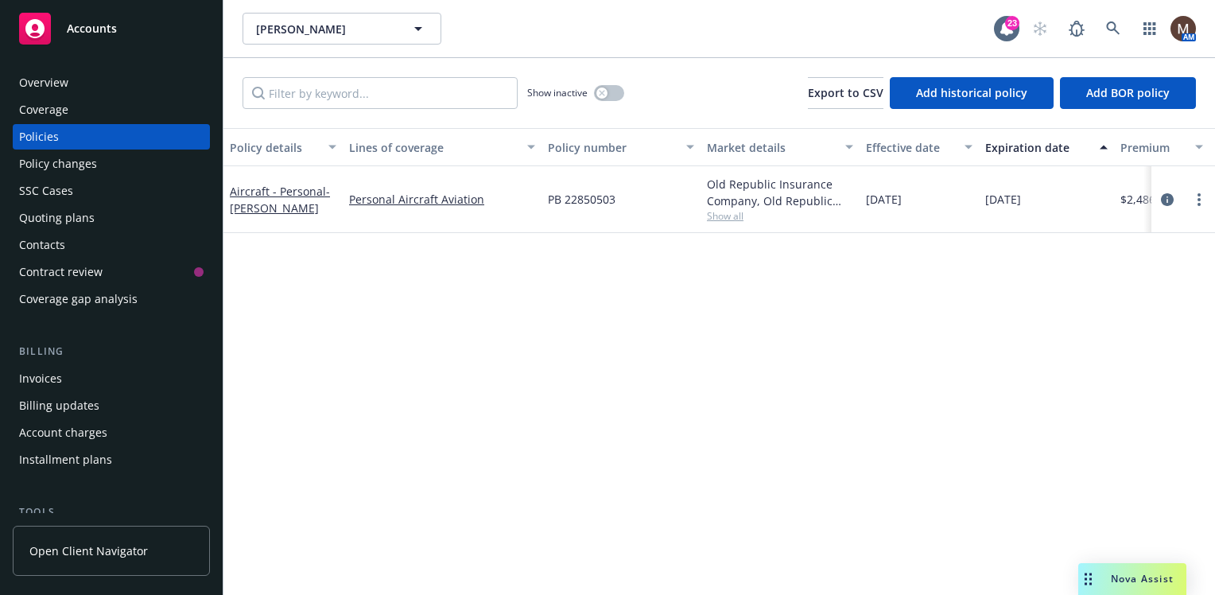
click at [62, 374] on div "Invoices" at bounding box center [111, 378] width 184 height 25
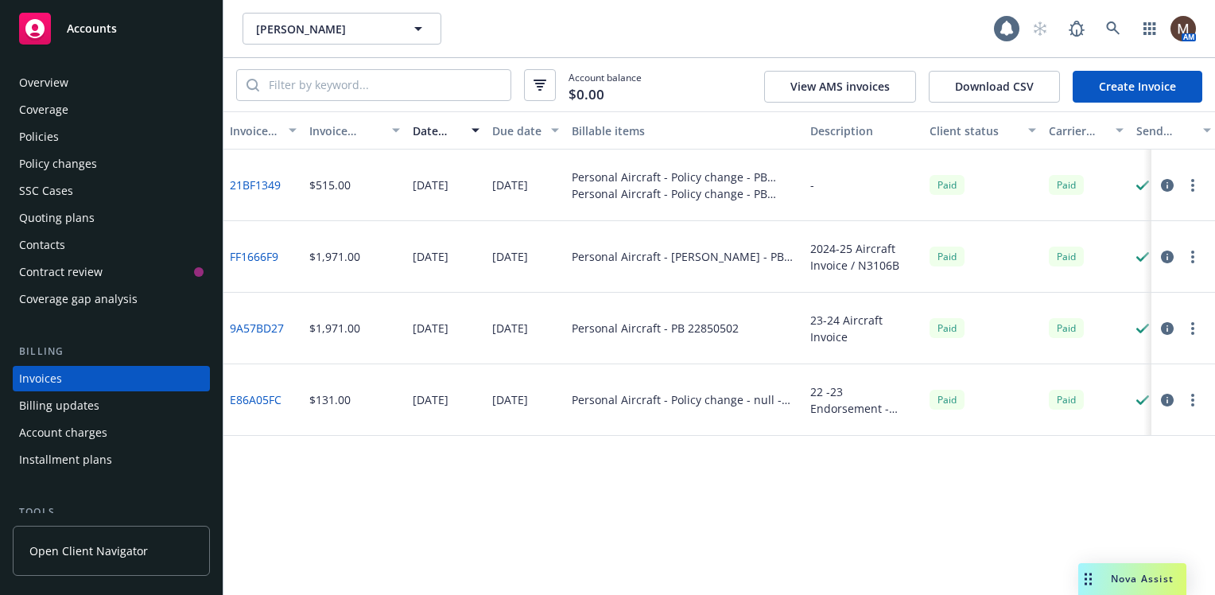
scroll to position [56, 0]
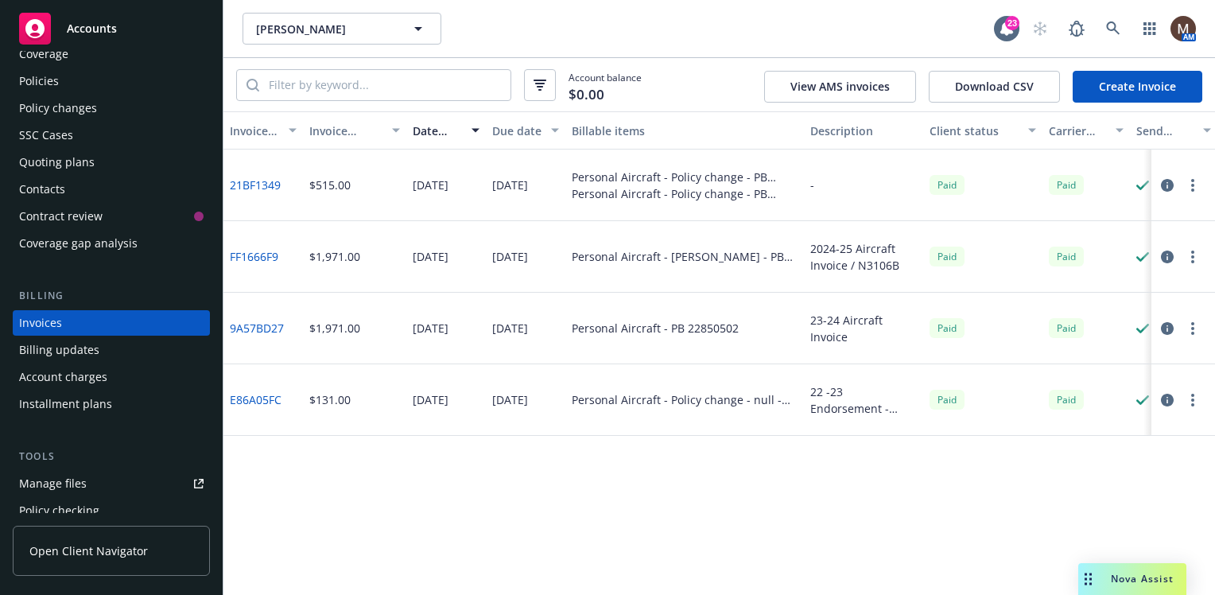
click at [265, 253] on link "FF1666F9" at bounding box center [254, 256] width 48 height 17
click at [262, 184] on link "21BF1349" at bounding box center [255, 184] width 51 height 17
drag, startPoint x: 70, startPoint y: 103, endPoint x: 124, endPoint y: 133, distance: 61.9
click at [70, 103] on div "Policy changes" at bounding box center [58, 107] width 78 height 25
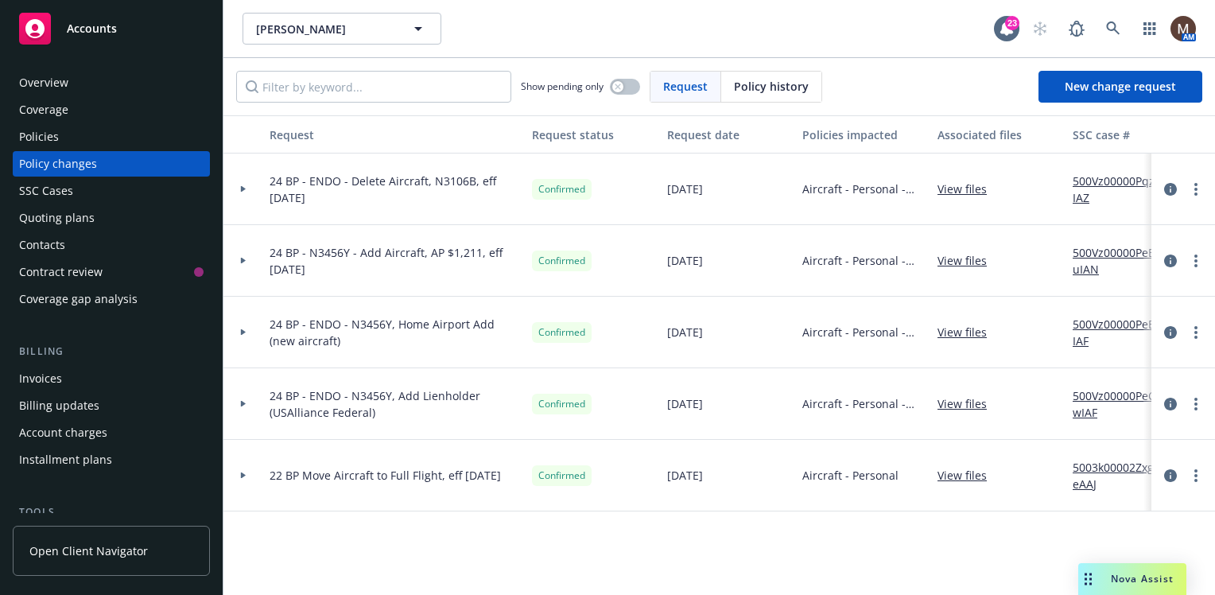
click at [54, 141] on div "Policies" at bounding box center [39, 136] width 40 height 25
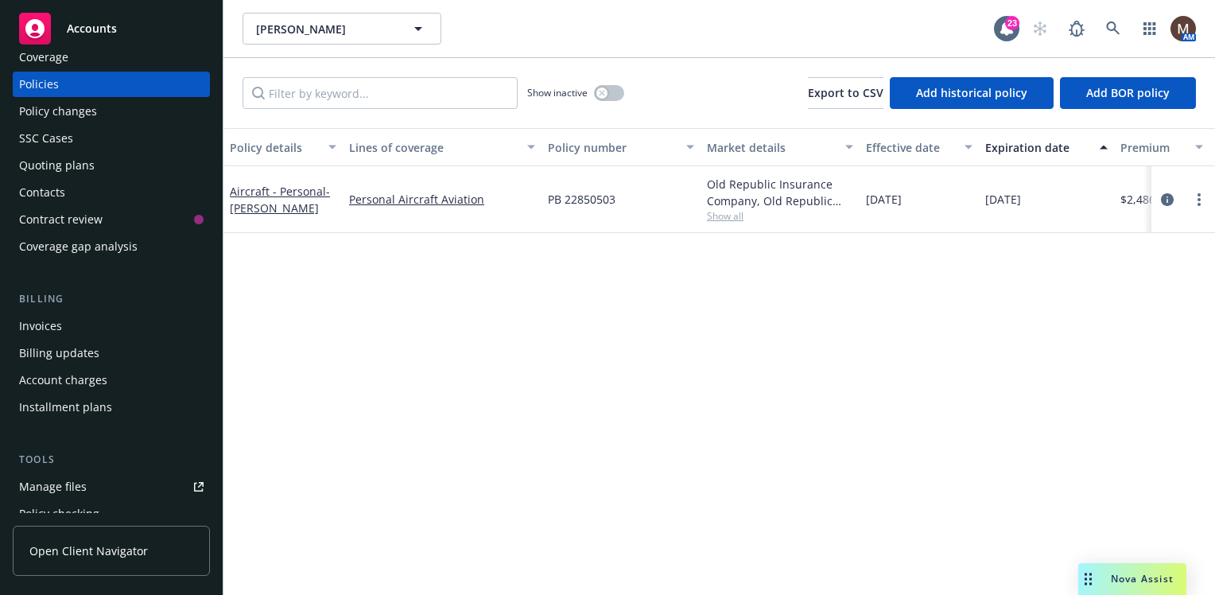
scroll to position [79, 0]
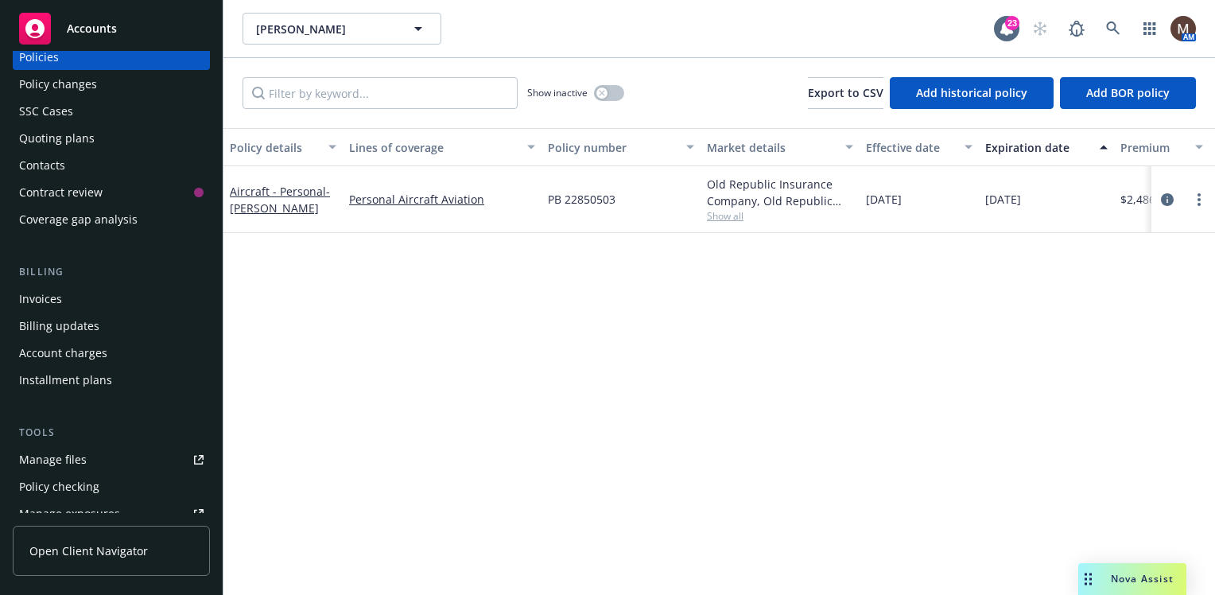
drag, startPoint x: 78, startPoint y: 459, endPoint x: 99, endPoint y: 457, distance: 20.8
click at [78, 459] on div "Manage files" at bounding box center [53, 459] width 68 height 25
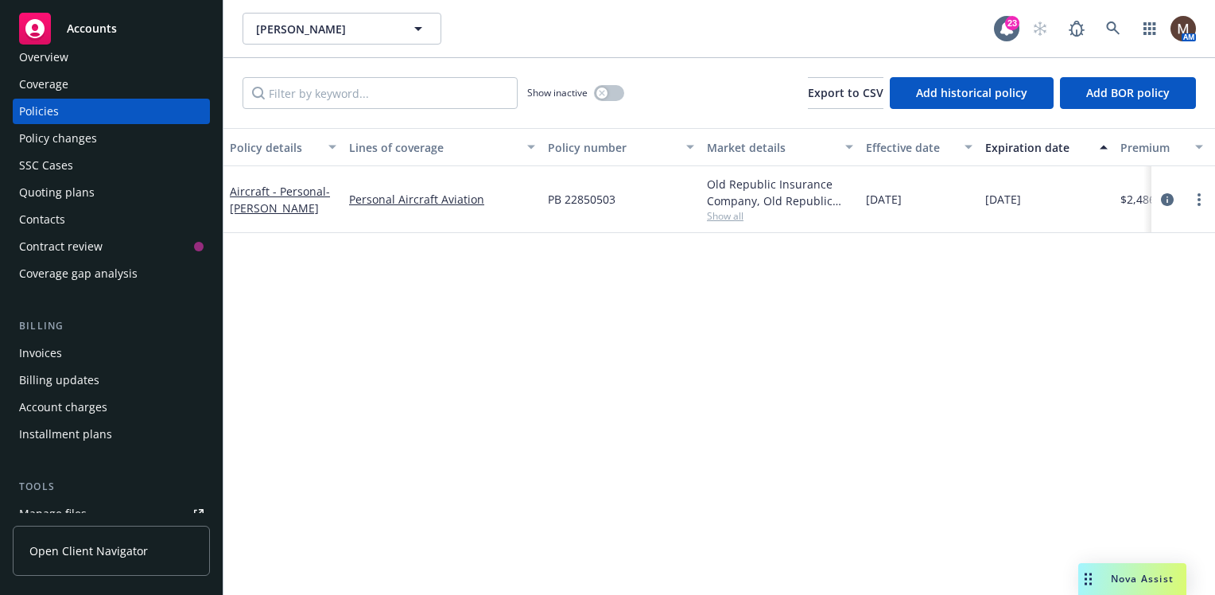
scroll to position [0, 0]
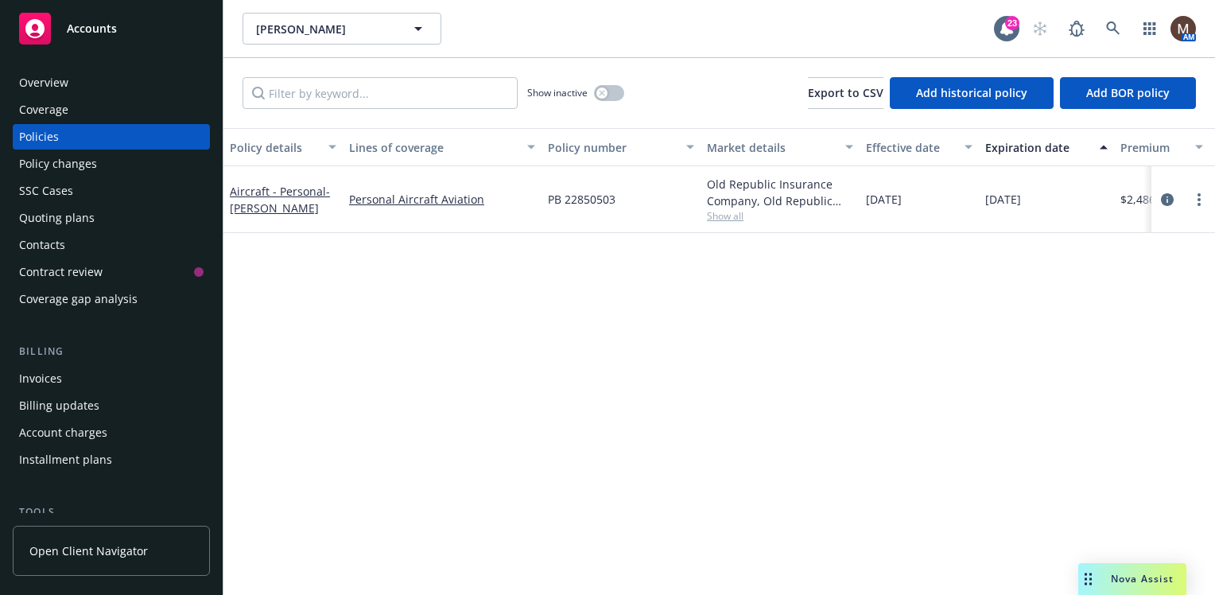
click at [55, 80] on div "Overview" at bounding box center [43, 82] width 49 height 25
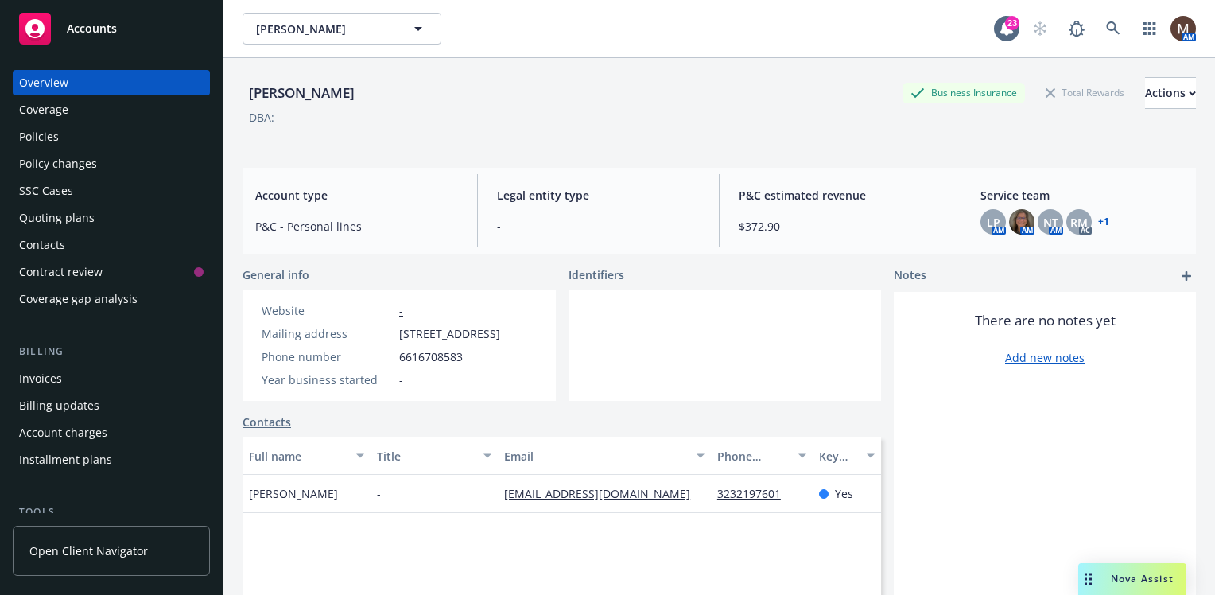
click at [54, 238] on div "Contacts" at bounding box center [42, 244] width 46 height 25
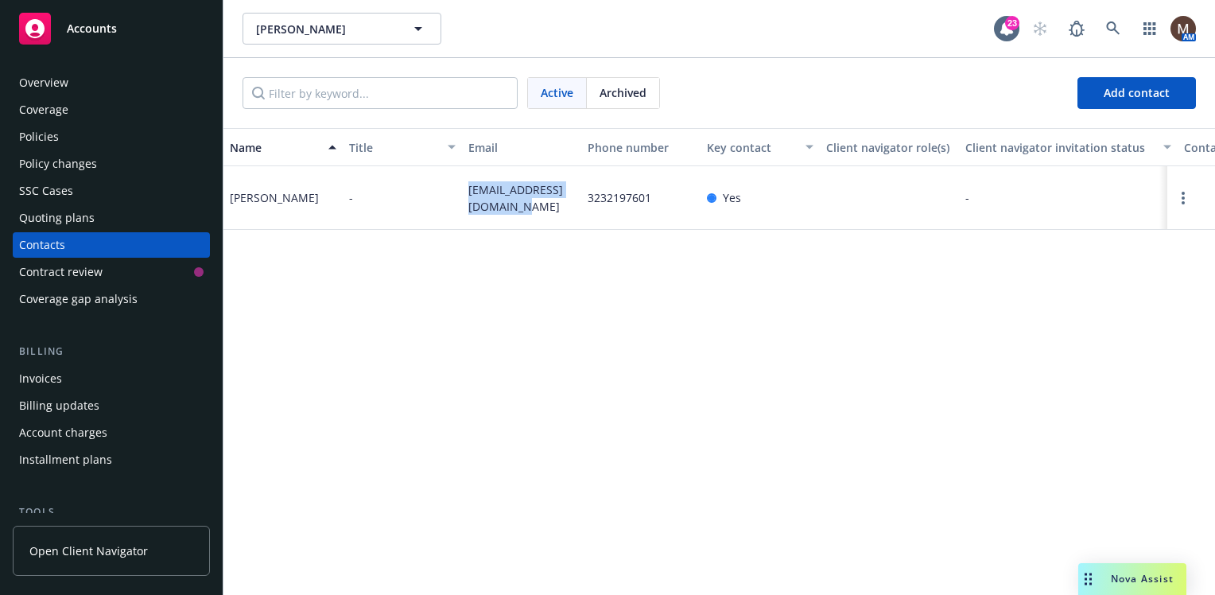
drag, startPoint x: 532, startPoint y: 208, endPoint x: 438, endPoint y: 197, distance: 94.5
click at [438, 197] on div "Michael Gold - michaelgold812@gmail.com 3232197601 Yes - - Primary Contact 2101…" at bounding box center [718, 198] width 991 height 64
copy div "michaelgold812@gmail.com"
click at [446, 379] on div "Name Title Email Phone number Key contact Client navigator role(s) Client navig…" at bounding box center [718, 361] width 991 height 467
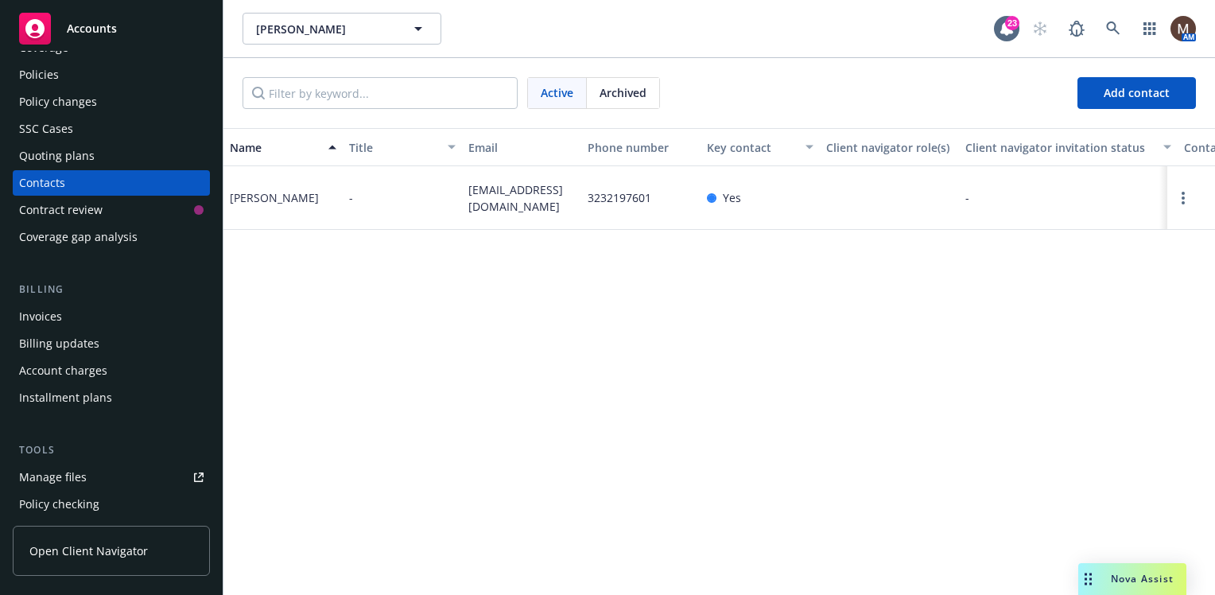
scroll to position [79, 0]
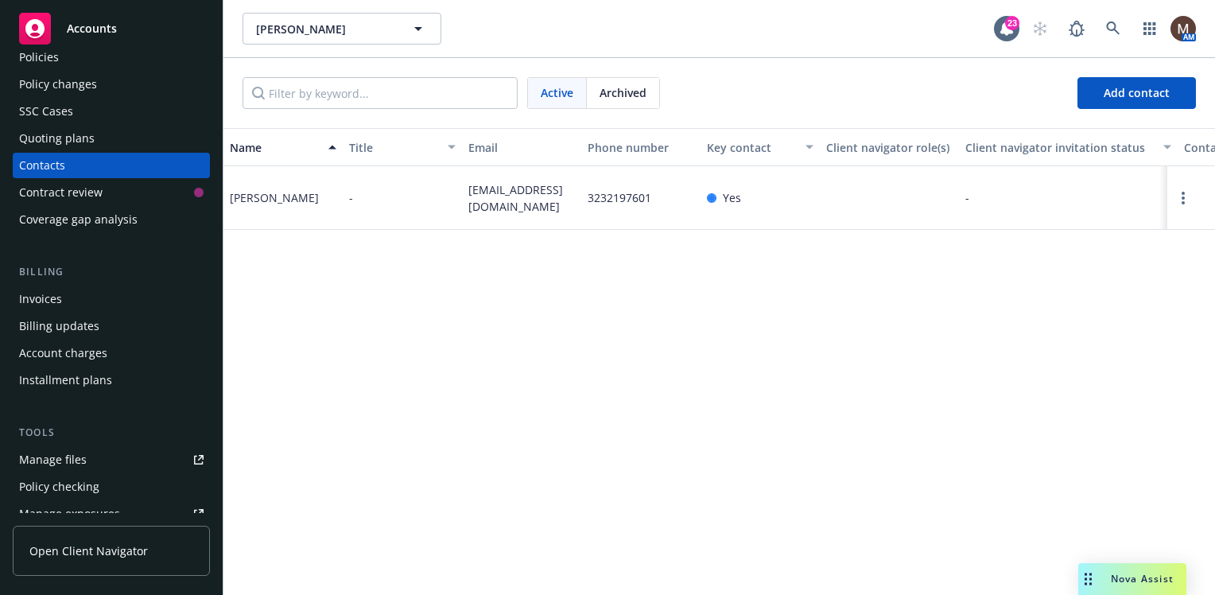
click at [64, 453] on div "Manage files" at bounding box center [53, 459] width 68 height 25
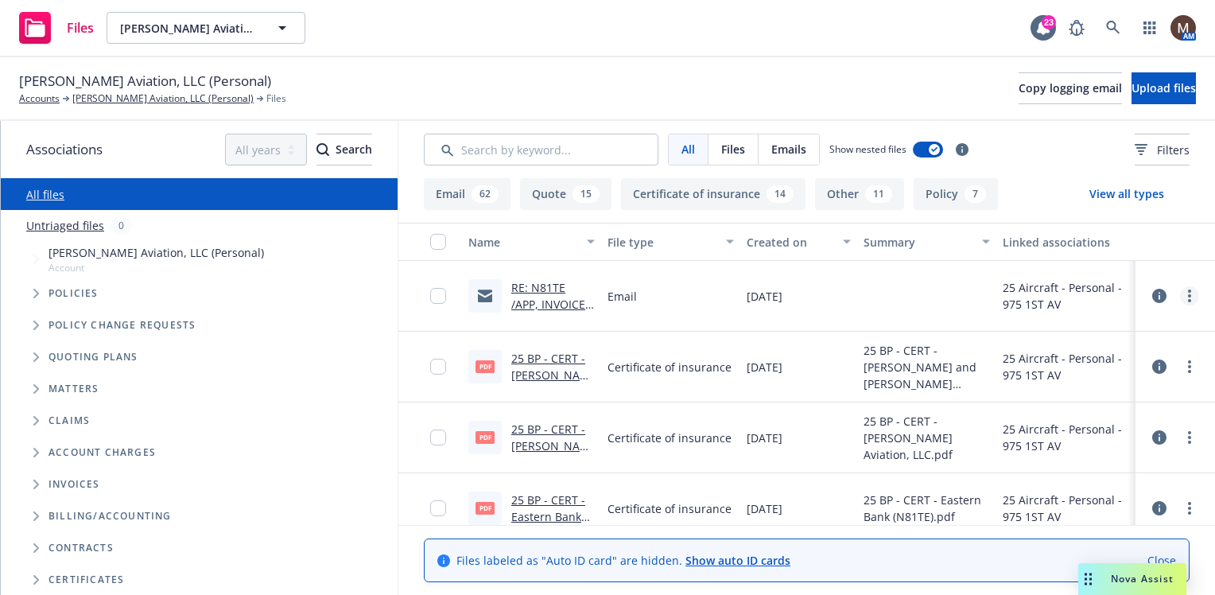
click at [1188, 291] on circle "more" at bounding box center [1189, 290] width 3 height 3
click at [1112, 420] on link "Update associations" at bounding box center [1107, 424] width 158 height 32
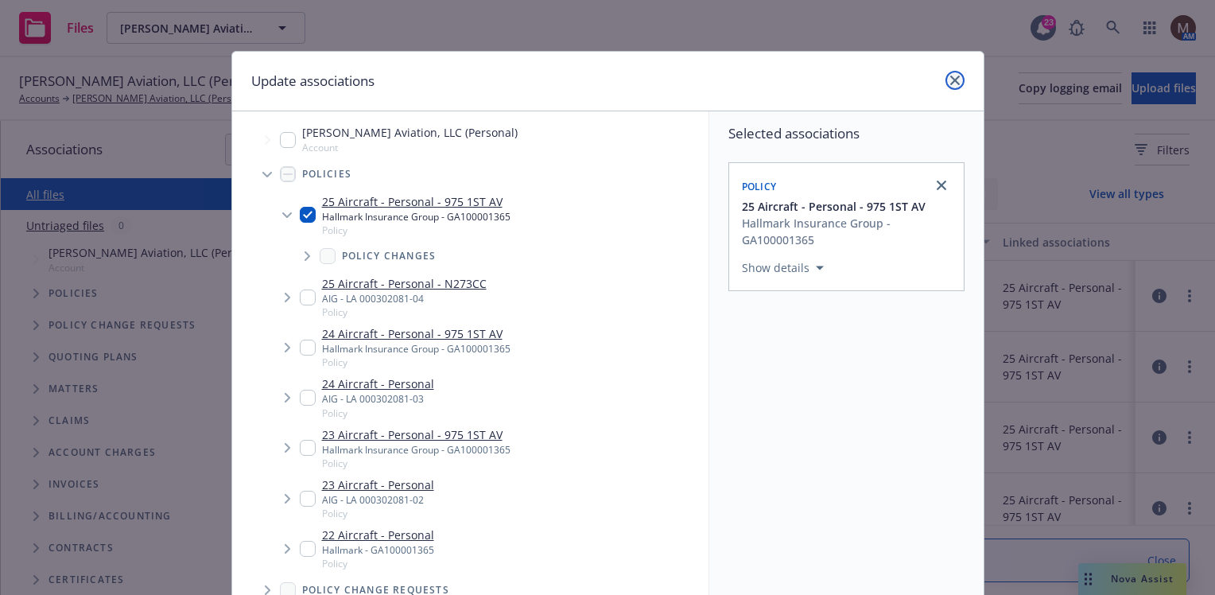
click at [950, 76] on icon "close" at bounding box center [955, 81] width 10 height 10
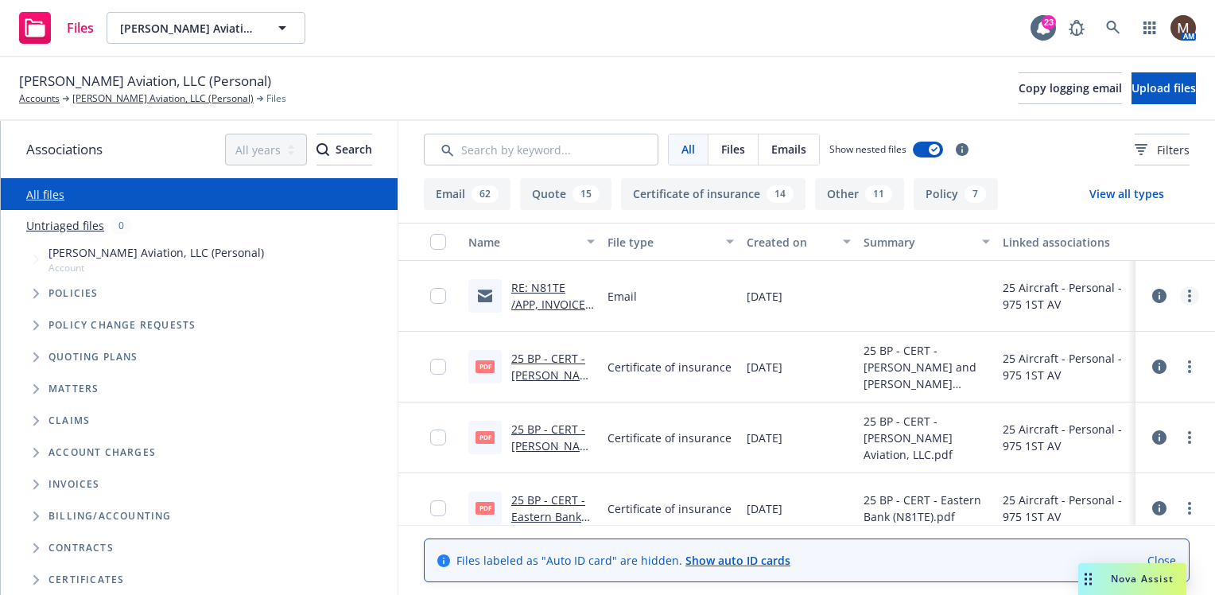
click at [1180, 289] on link "more" at bounding box center [1189, 295] width 19 height 19
click at [1083, 388] on link "Edit" at bounding box center [1107, 392] width 158 height 32
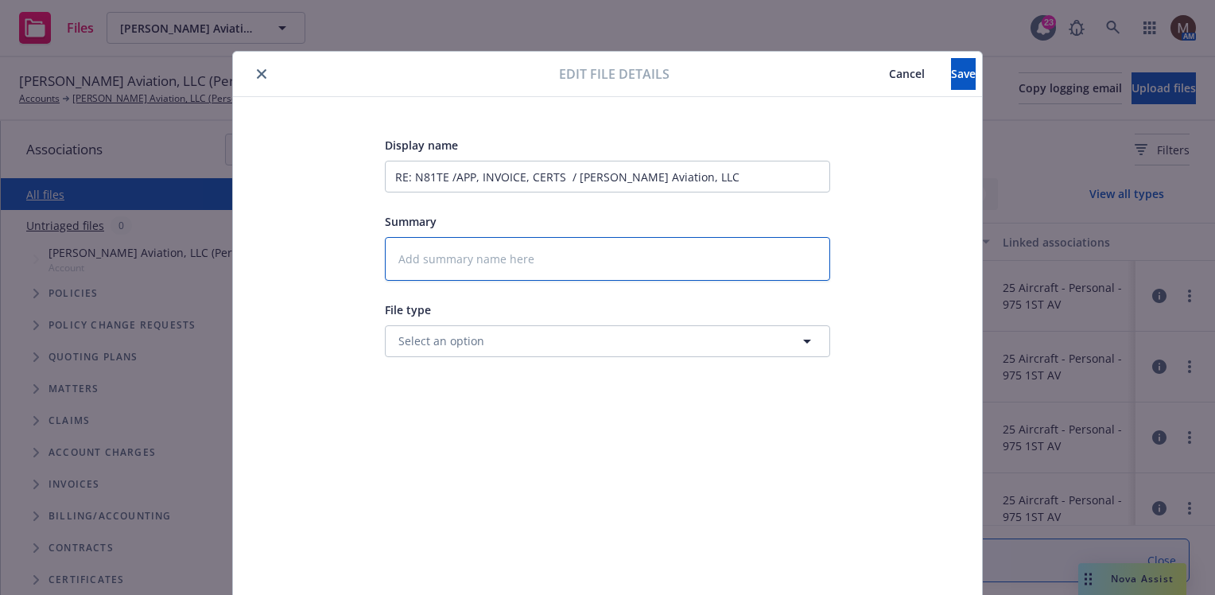
click at [425, 250] on textarea at bounding box center [607, 259] width 445 height 44
type textarea "x"
type textarea "2"
type textarea "x"
type textarea "25"
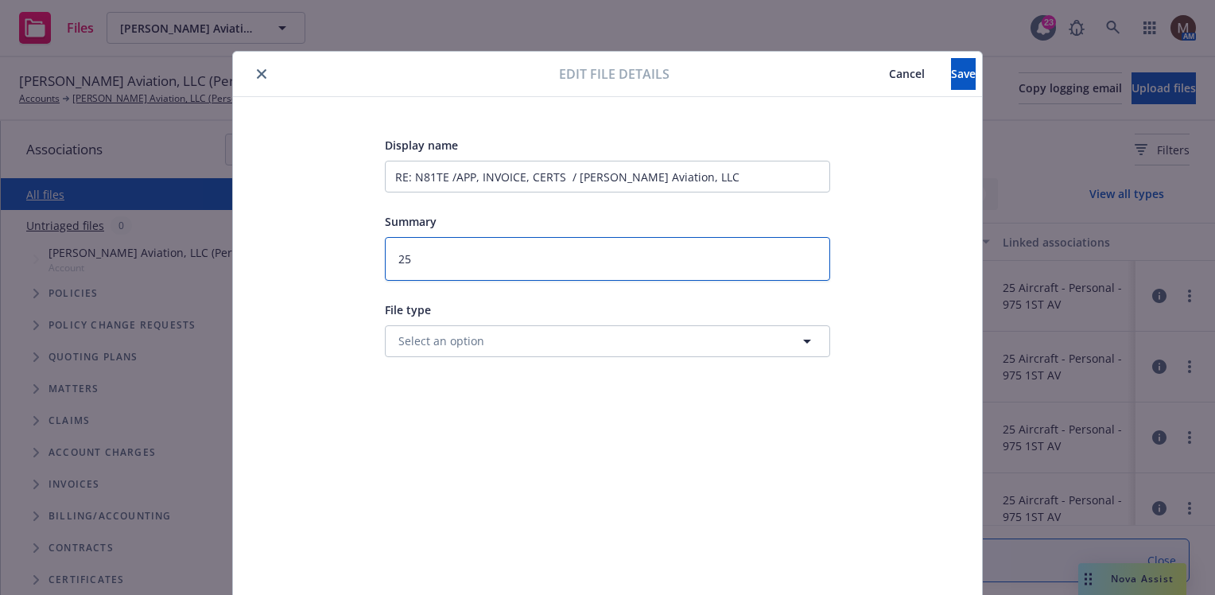
type textarea "x"
type textarea "25"
type textarea "x"
type textarea "25 B"
type textarea "x"
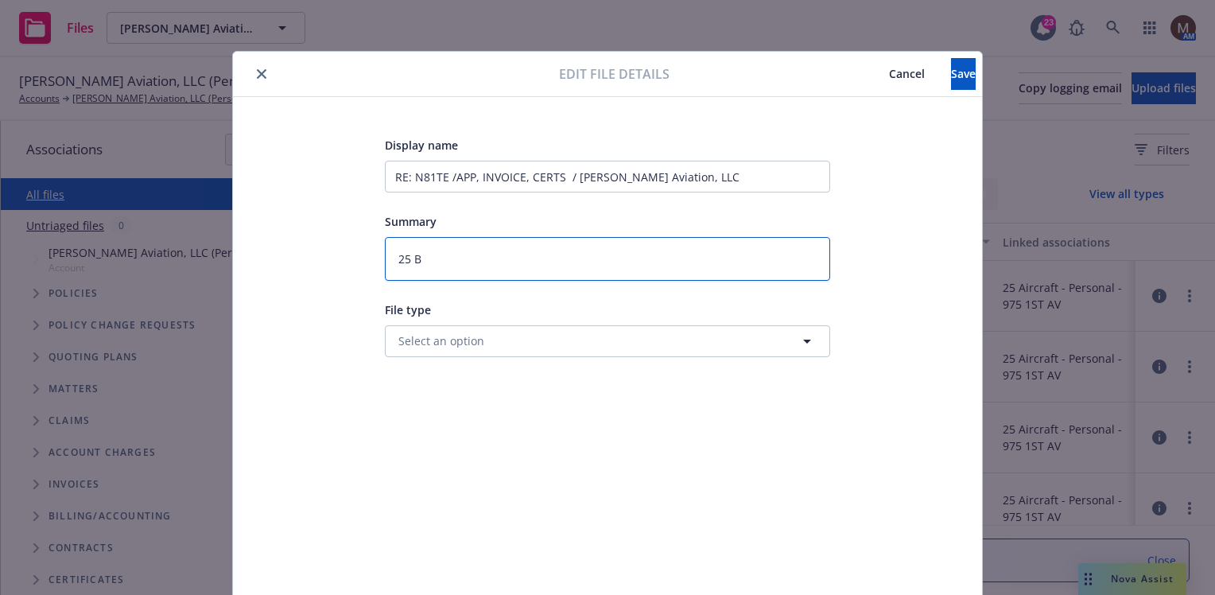
type textarea "25 BP"
type textarea "x"
type textarea "25 BP"
type textarea "x"
type textarea "25 BP -"
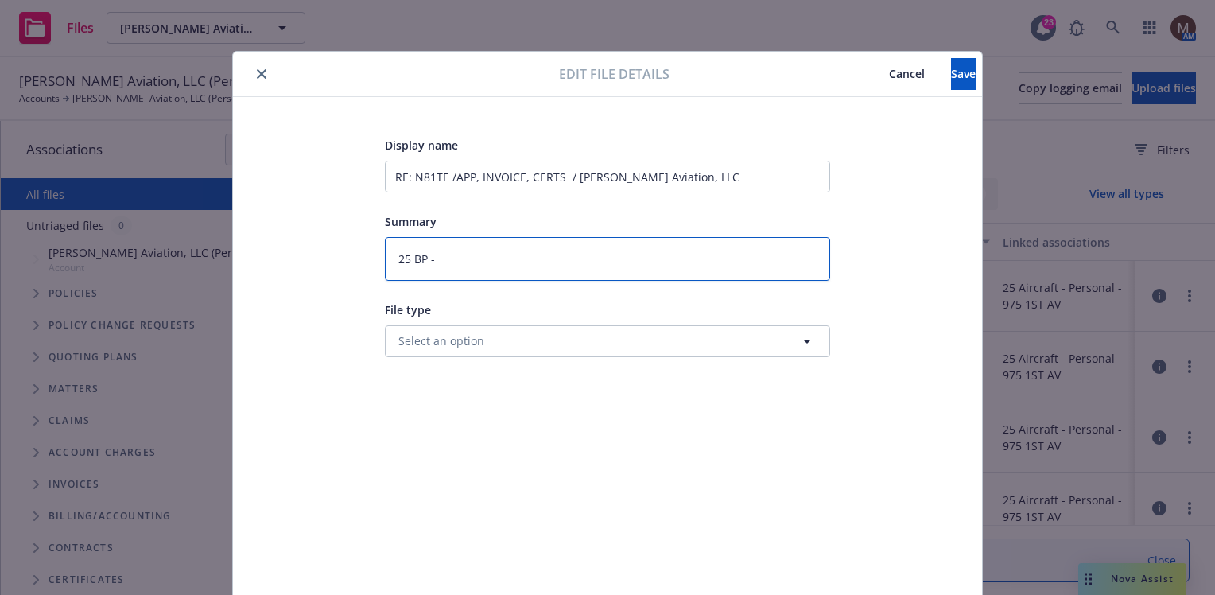
type textarea "x"
type textarea "25 BP -"
type textarea "x"
type textarea "25 BP - A"
type textarea "x"
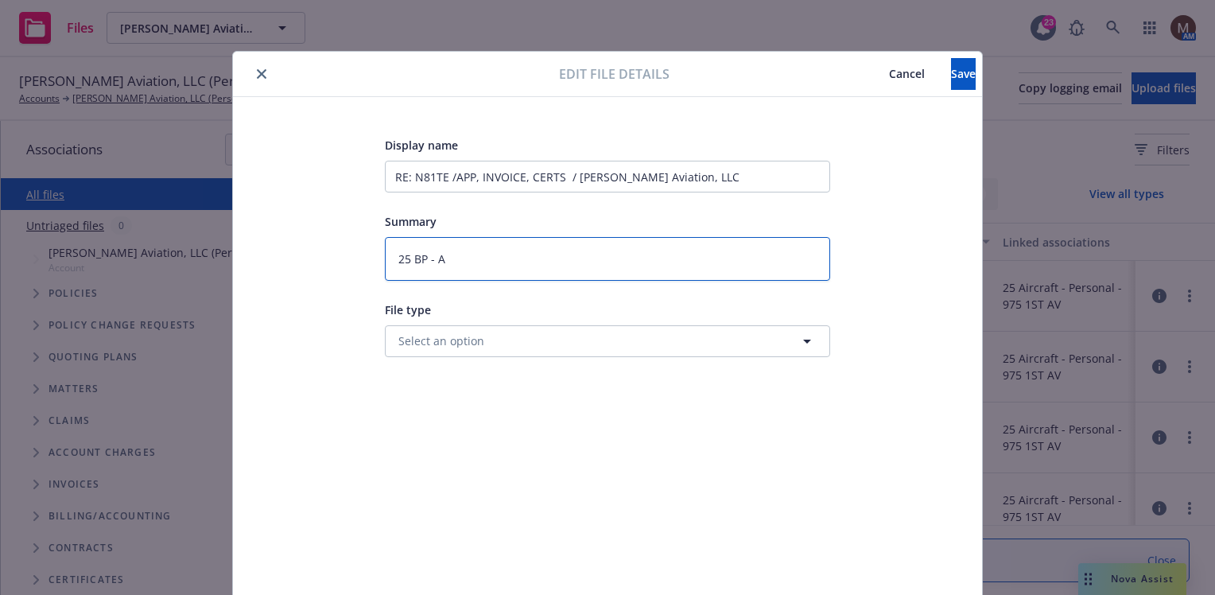
type textarea "25 BP - Ap"
type textarea "x"
type textarea "25 BP - App"
type textarea "x"
type textarea "25 BP - App,"
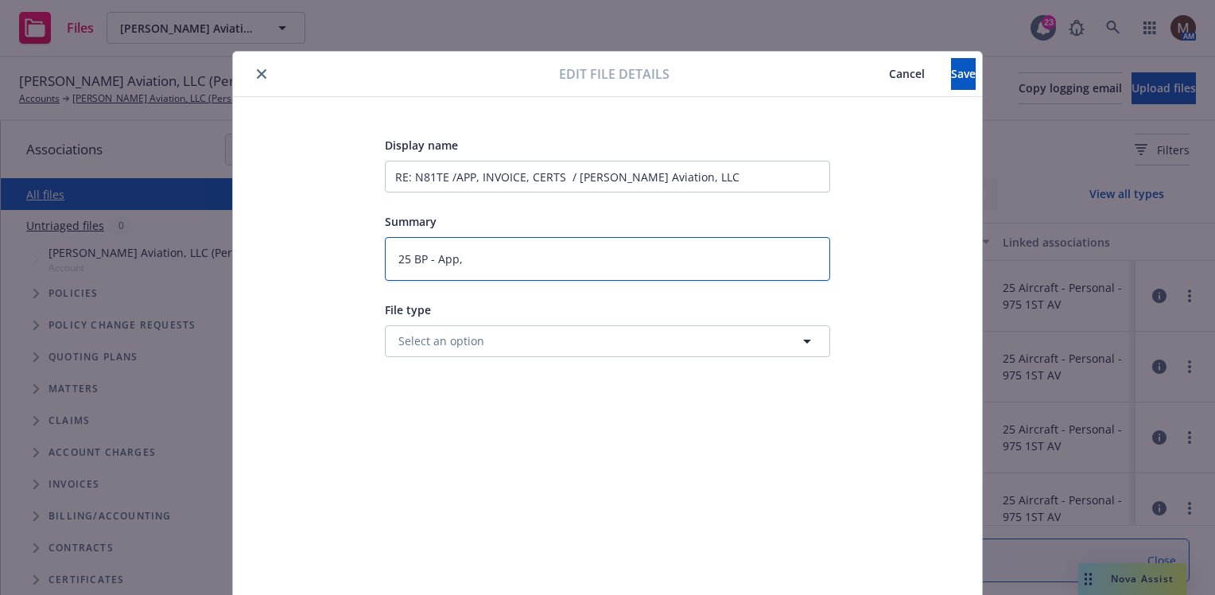
type textarea "x"
type textarea "25 BP - App,"
type textarea "x"
type textarea "25 BP - App, I"
type textarea "x"
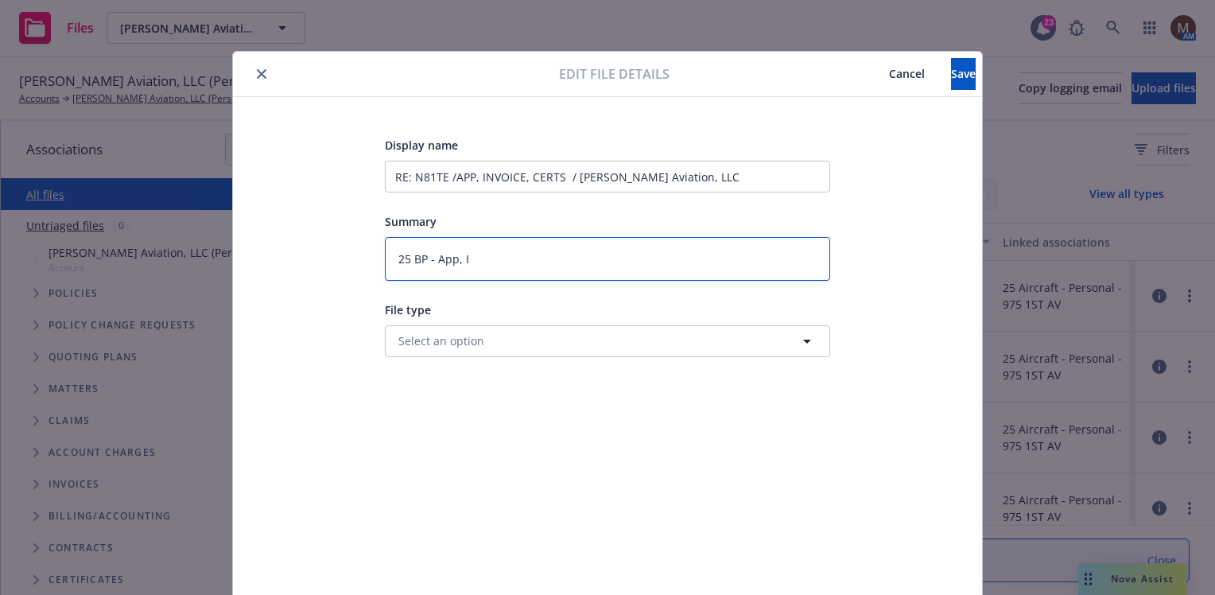
type textarea "25 BP - App, In"
type textarea "x"
type textarea "25 BP - App, Inv"
type textarea "x"
type textarea "25 BP - App, Invo"
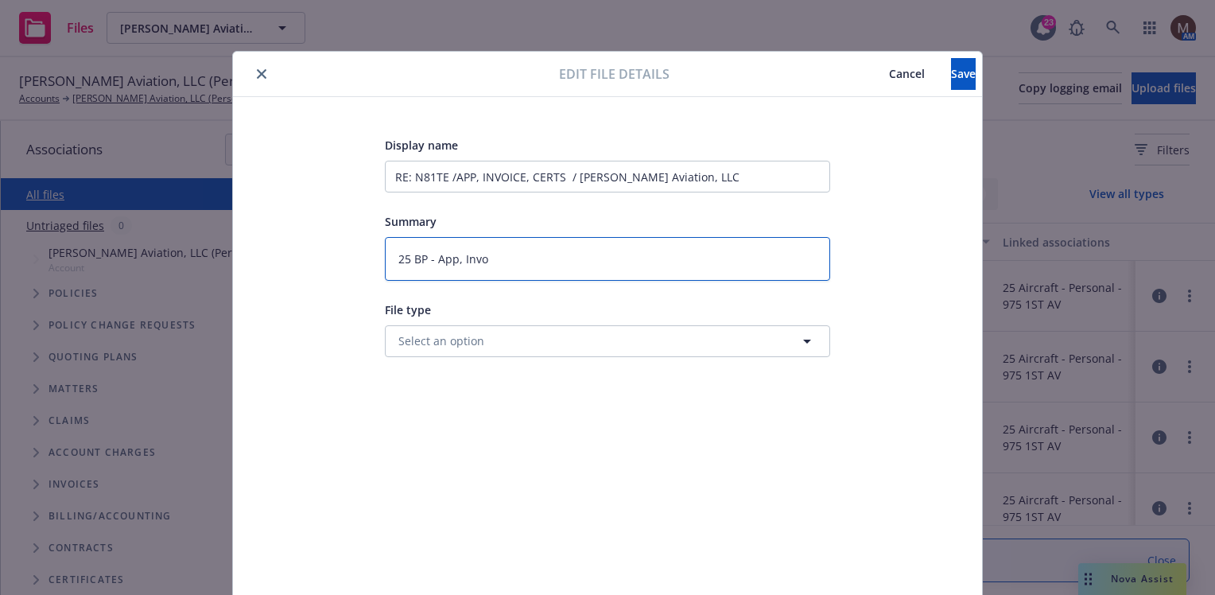
type textarea "x"
type textarea "25 BP - App, Invoi"
type textarea "x"
type textarea "25 BP - App, Invoic"
type textarea "x"
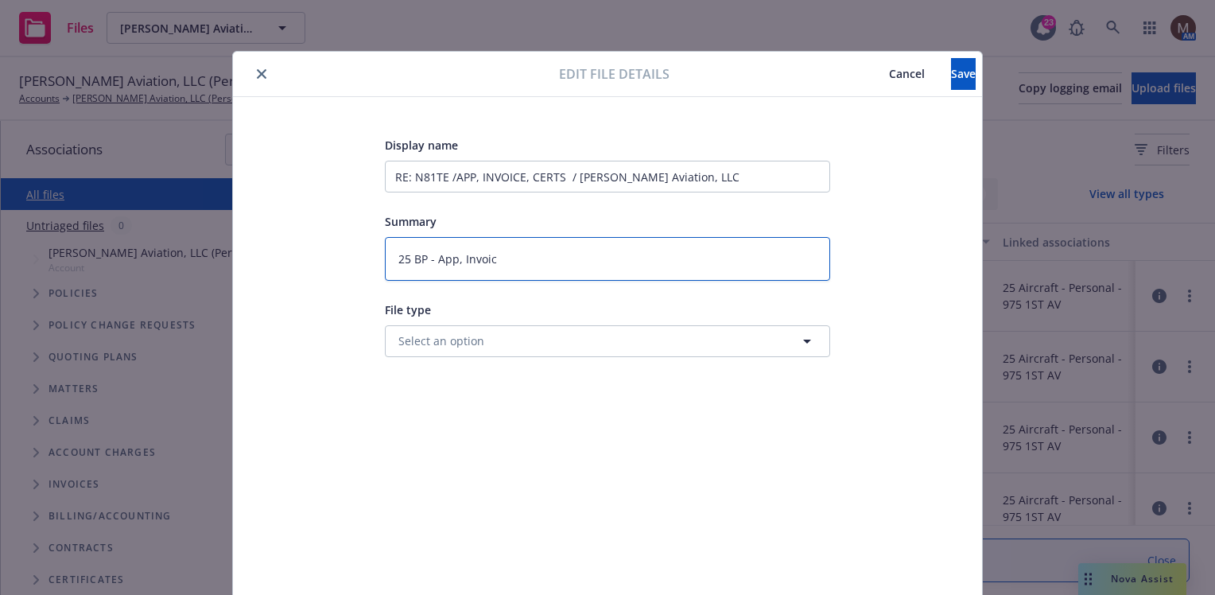
type textarea "25 BP - App, Invoice"
type textarea "x"
type textarea "25 BP - App, Invoice,"
type textarea "x"
type textarea "25 BP - App, Invoice,"
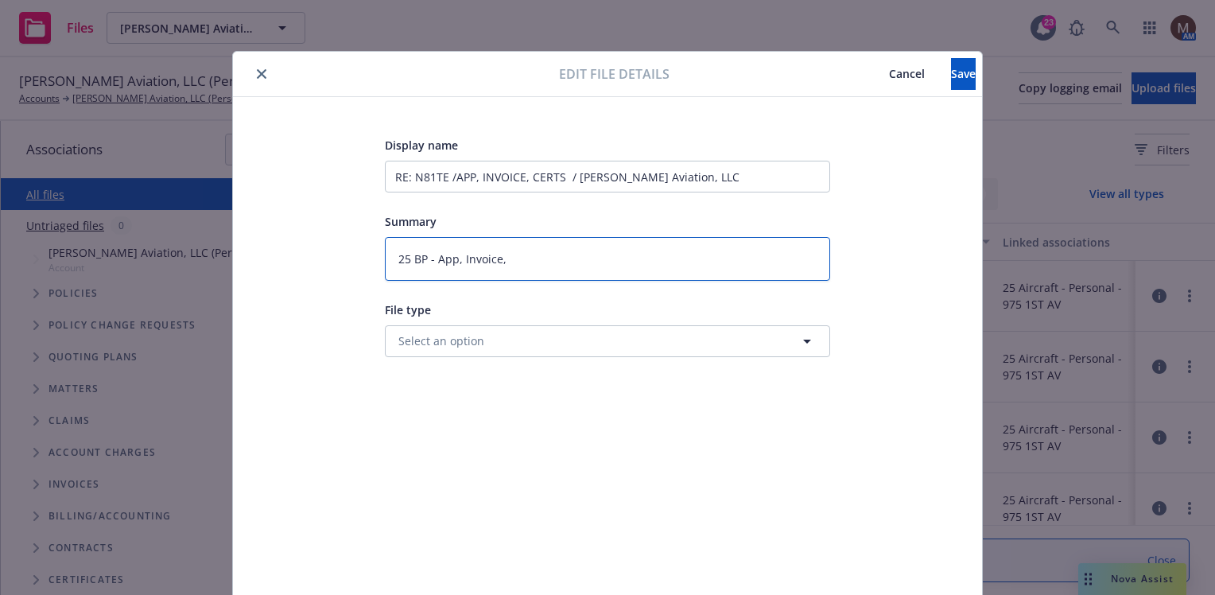
type textarea "x"
type textarea "25 BP - App, Invoice, C"
type textarea "x"
type textarea "25 BP - App, Invoice, Ce"
type textarea "x"
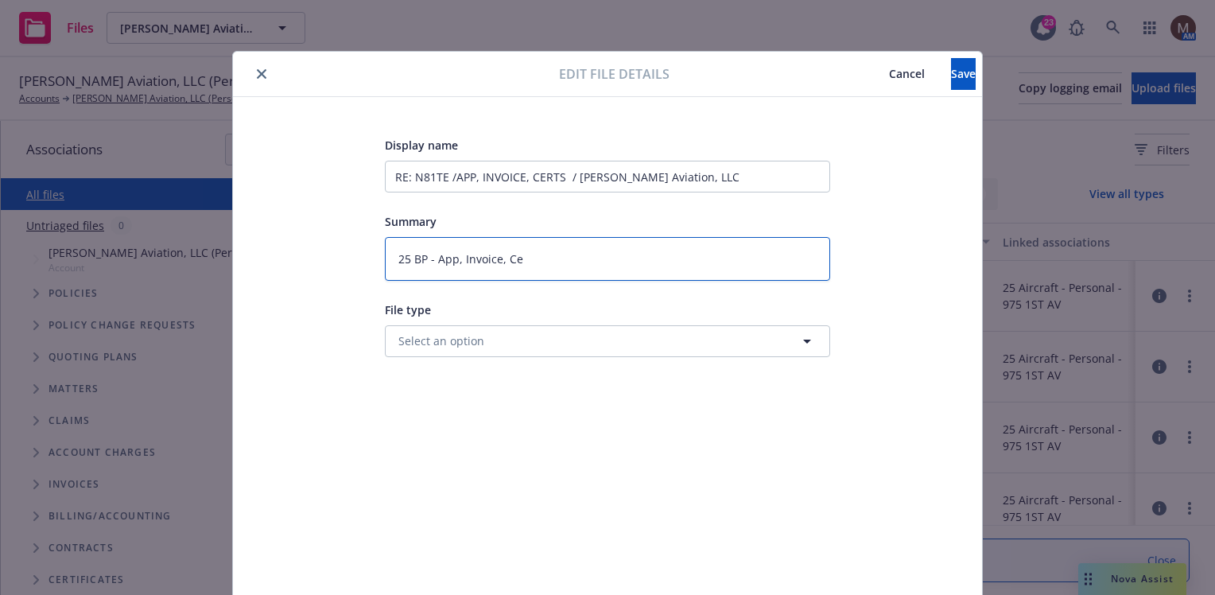
type textarea "25 BP - App, Invoice, Cer"
type textarea "x"
type textarea "25 BP - App, Invoice, Cert"
type textarea "x"
type textarea "25 BP - App, Invoice, Certs"
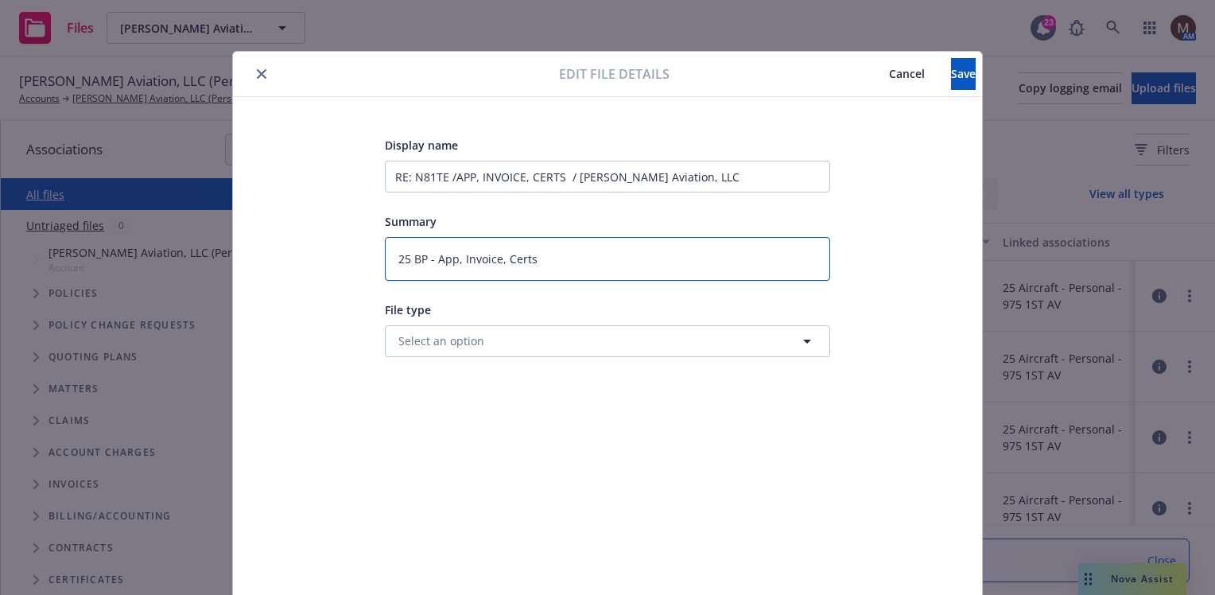
type textarea "x"
type textarea "25 BP - App, Invoice, Certs"
type textarea "x"
type textarea "25 BP - App, Invoice, Certs t"
type textarea "x"
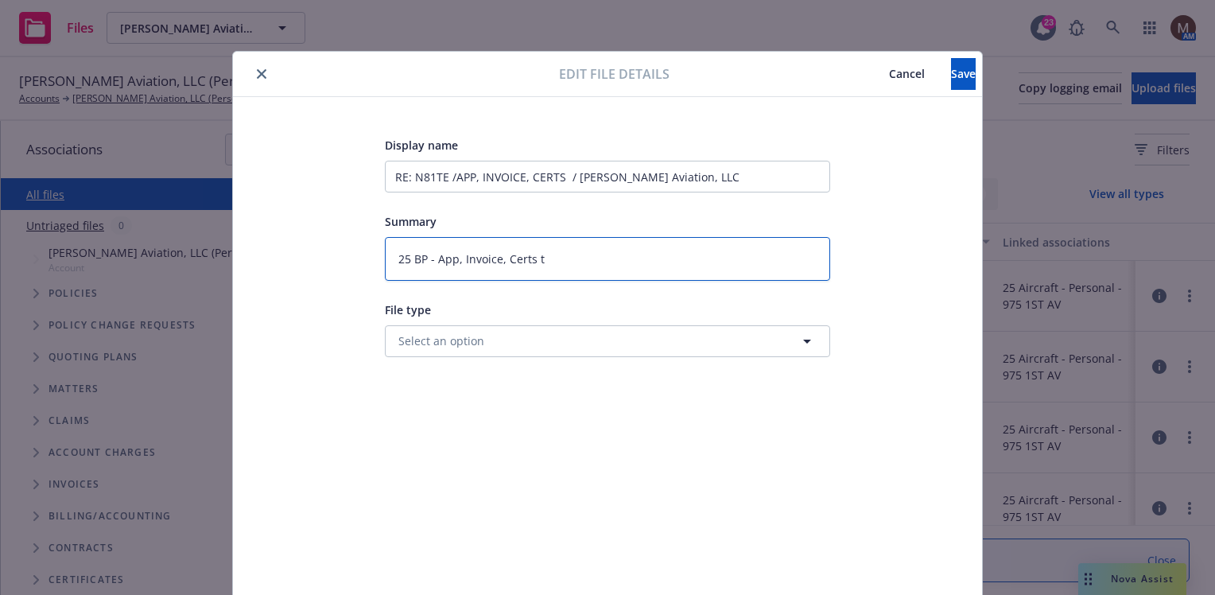
type textarea "25 BP - App, Invoice, Certs to"
type textarea "x"
type textarea "25 BP - App, Invoice, Certs to"
type textarea "x"
type textarea "25 BP - App, Invoice, Certs to i"
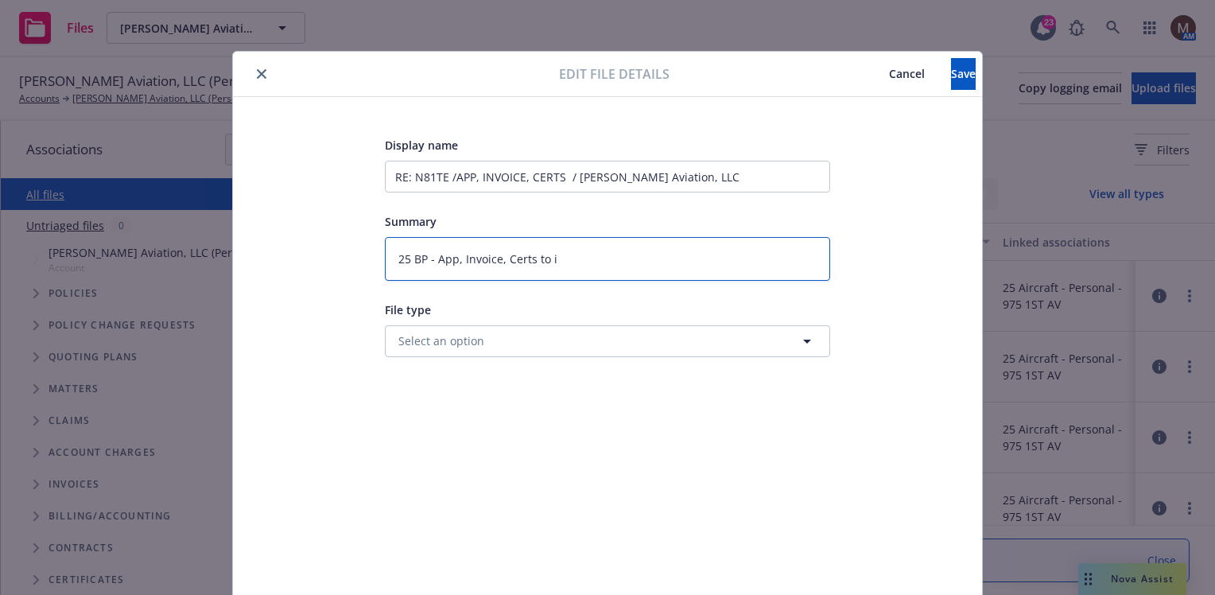
type textarea "x"
type textarea "25 BP - App, Invoice, Certs to in"
type textarea "x"
type textarea "25 BP - App, Invoice, Certs to ins"
type textarea "x"
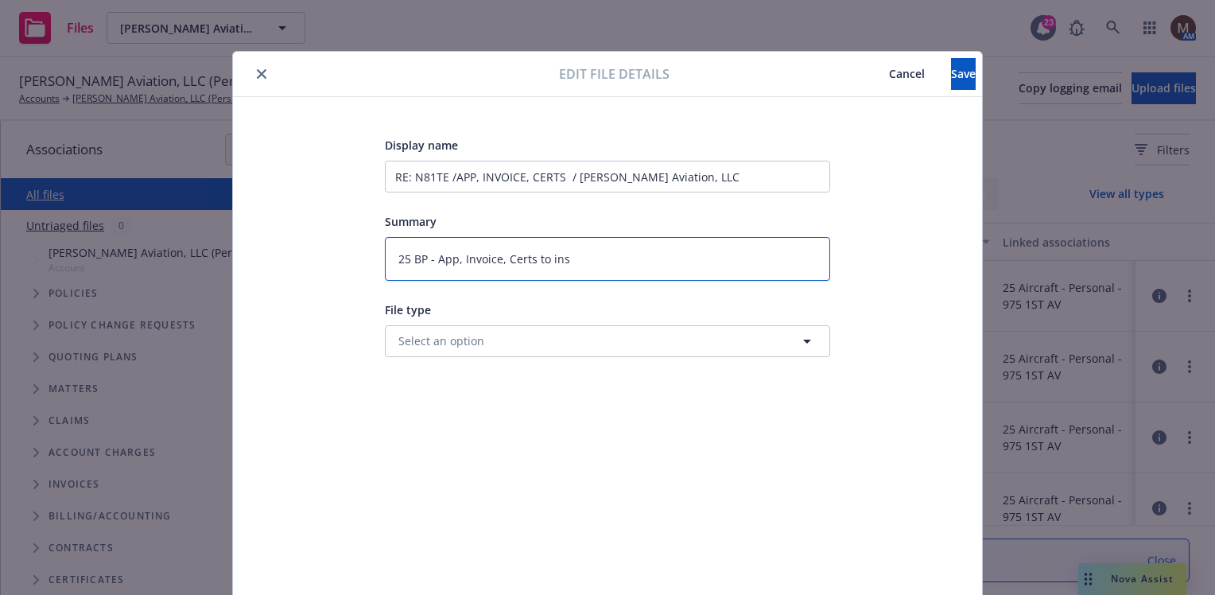
type textarea "25 BP - App, Invoice, Certs to insu"
type textarea "x"
type textarea "25 BP - App, Invoice, Certs to insur"
type textarea "x"
type textarea "25 BP - App, Invoice, Certs to insure"
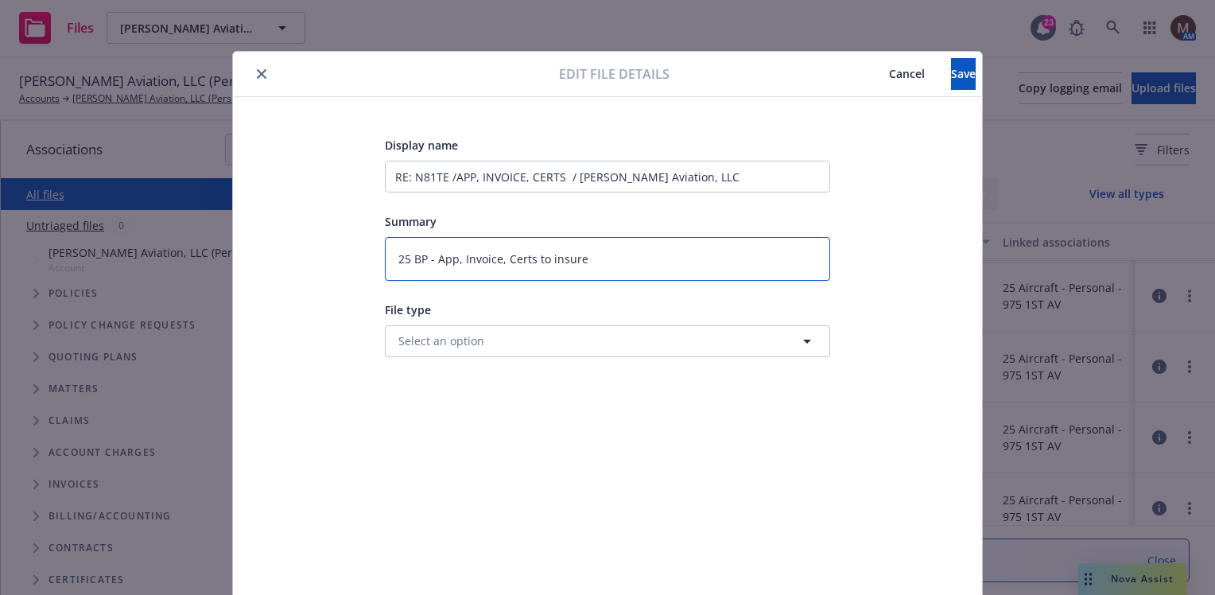
type textarea "x"
type textarea "25 BP - App, Invoice, Certs to insured"
type textarea "x"
type textarea "25 BP - App, Invoice, Certs to insured"
type textarea "x"
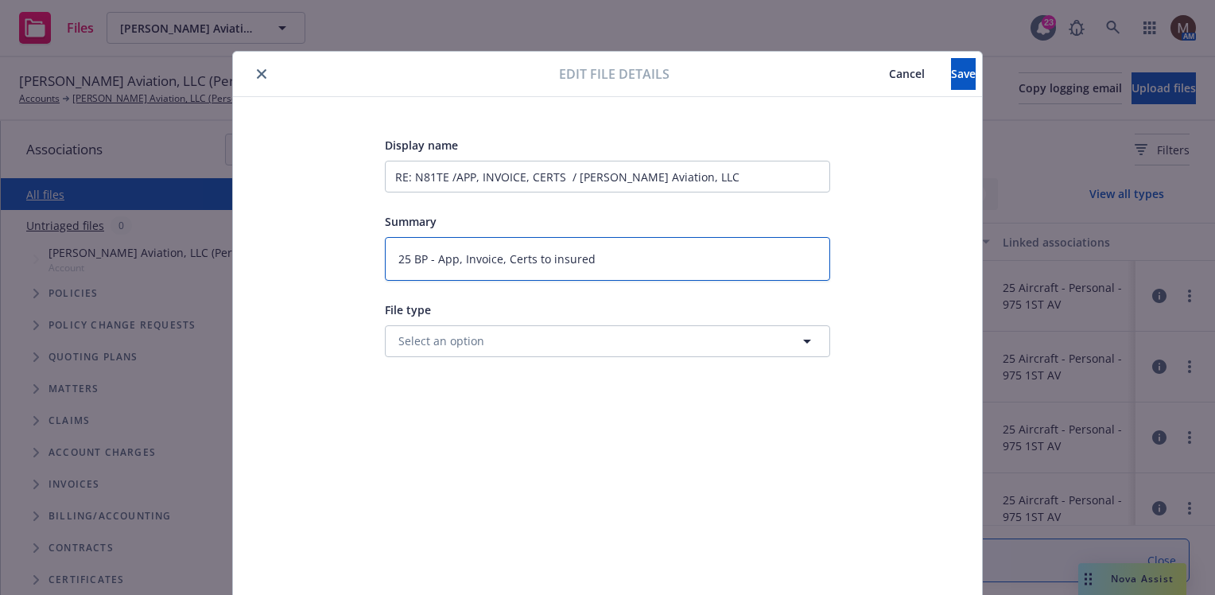
type textarea "25 BP - App, Invoice, Certs to insured ("
type textarea "x"
type textarea "25 BP - App, Invoice, Certs to insured (a"
type textarea "x"
type textarea "25 BP - App, Invoice, Certs to insured ("
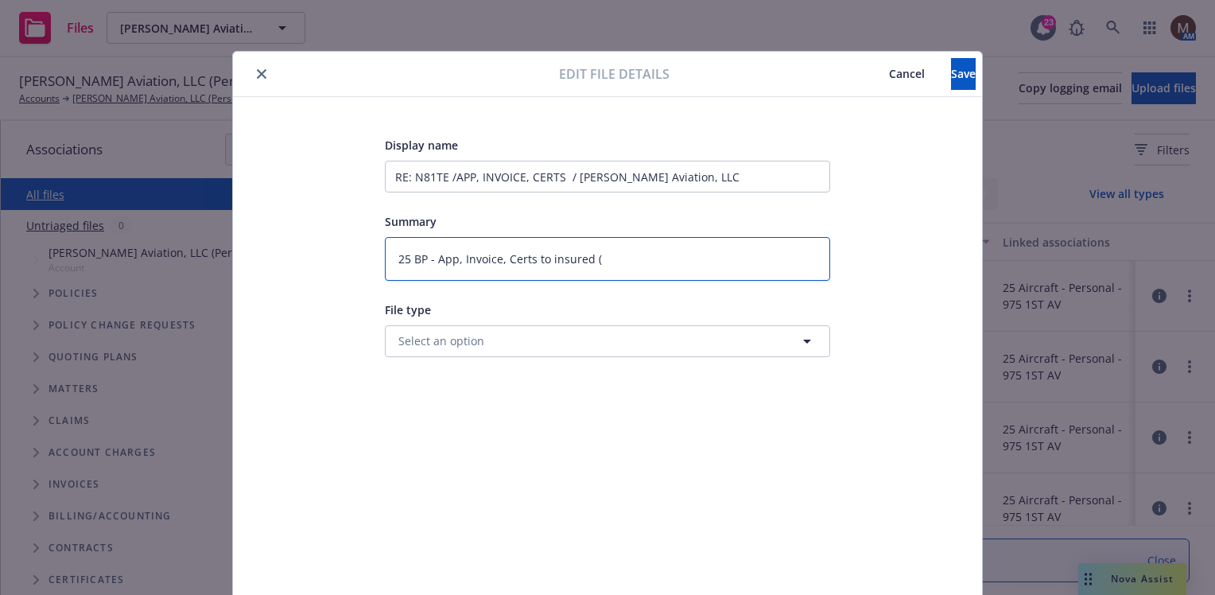
type textarea "x"
type textarea "25 BP - App, Invoice, Certs to insured (H"
type textarea "x"
type textarea "25 BP - App, Invoice, Certs to insured (Ha"
type textarea "x"
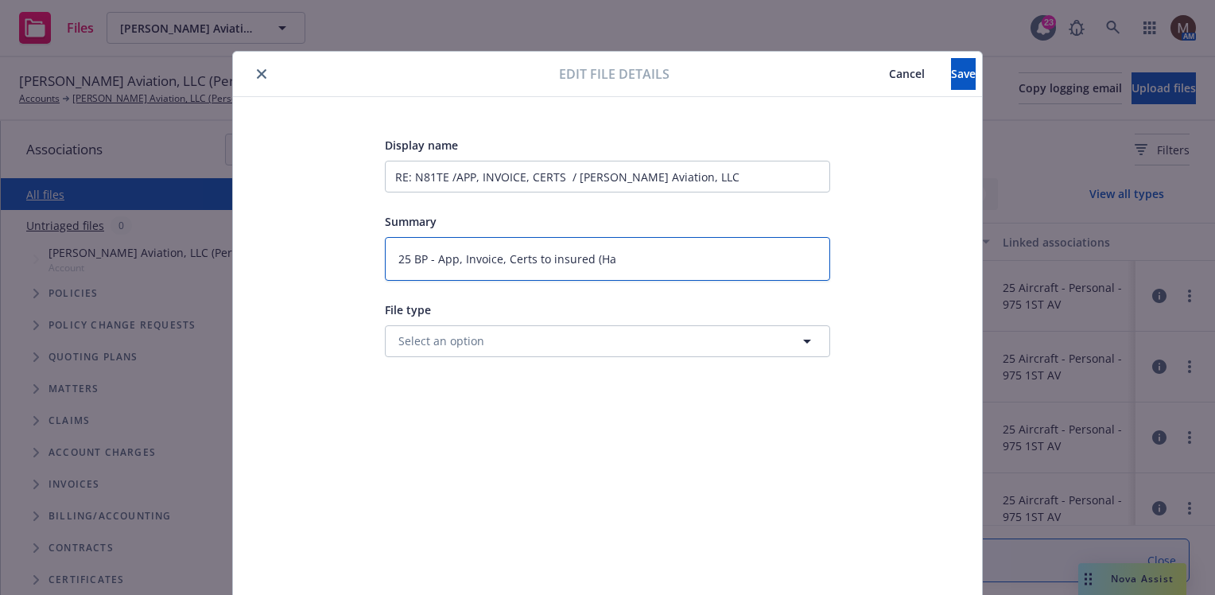
type textarea "25 BP - App, Invoice, Certs to insured (Hal"
type textarea "x"
type textarea "25 BP - App, Invoice, Certs to insured (Hall"
type textarea "x"
type textarea "25 BP - App, Invoice, Certs to insured (Hallm"
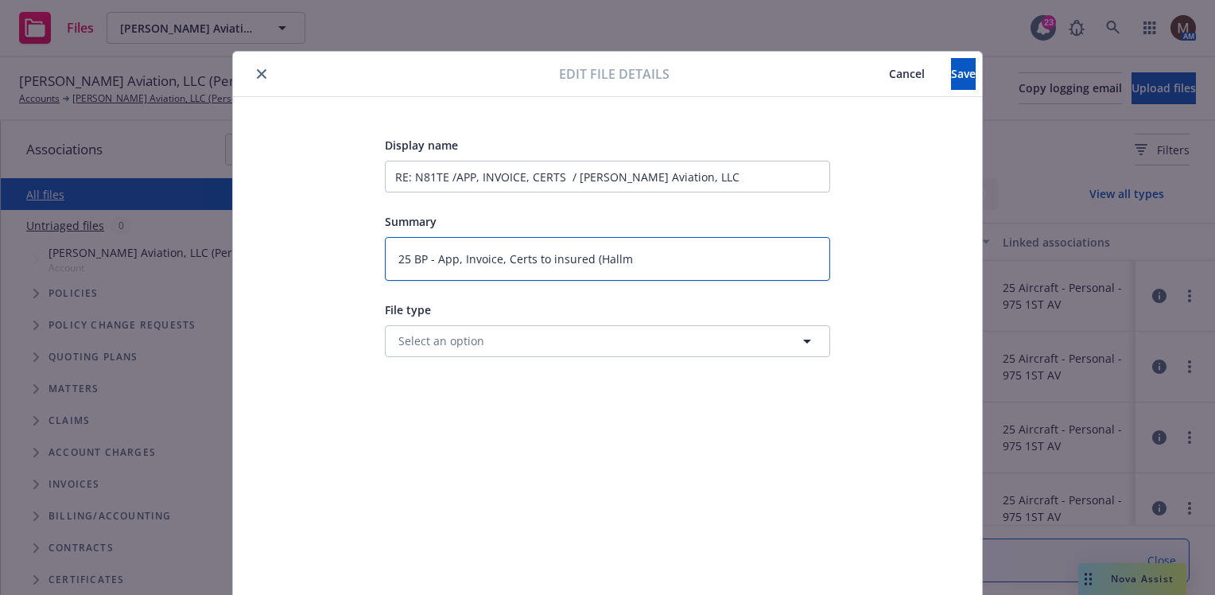
type textarea "x"
type textarea "25 BP - App, Invoice, Certs to insured (Hallma"
type textarea "x"
type textarea "25 BP - App, Invoice, Certs to insured (Hallmar"
type textarea "x"
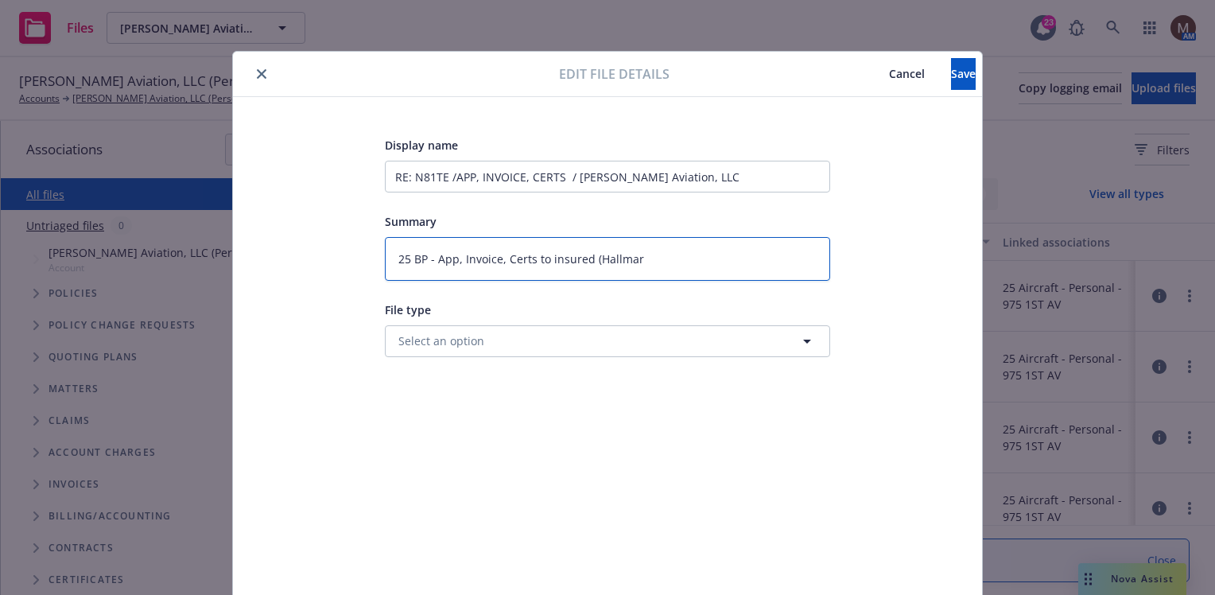
type textarea "25 BP - App, Invoice, Certs to insured (Hallmark"
type textarea "x"
type textarea "25 BP - App, Invoice, Certs to insured (Hallmark"
type textarea "x"
type textarea "25 BP - App, Invoice, Certs to insured (Hallmark p"
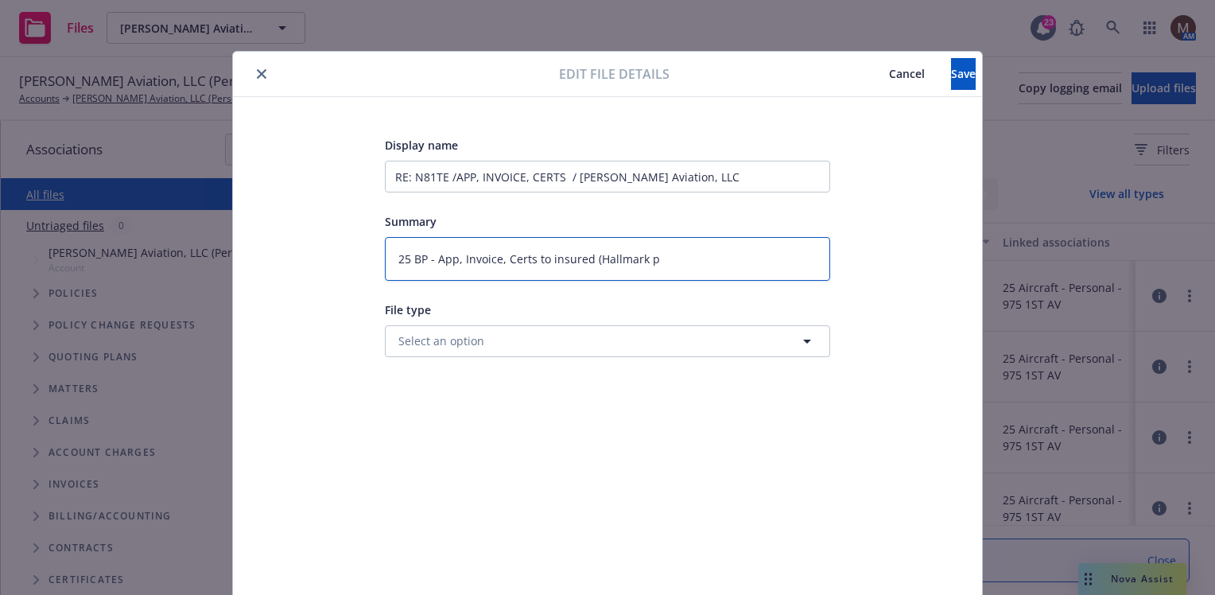
type textarea "x"
type textarea "25 BP - App, Invoice, Certs to insured (Hallmark po"
type textarea "x"
type textarea "25 BP - App, Invoice, Certs to insured (Hallmark pol"
type textarea "x"
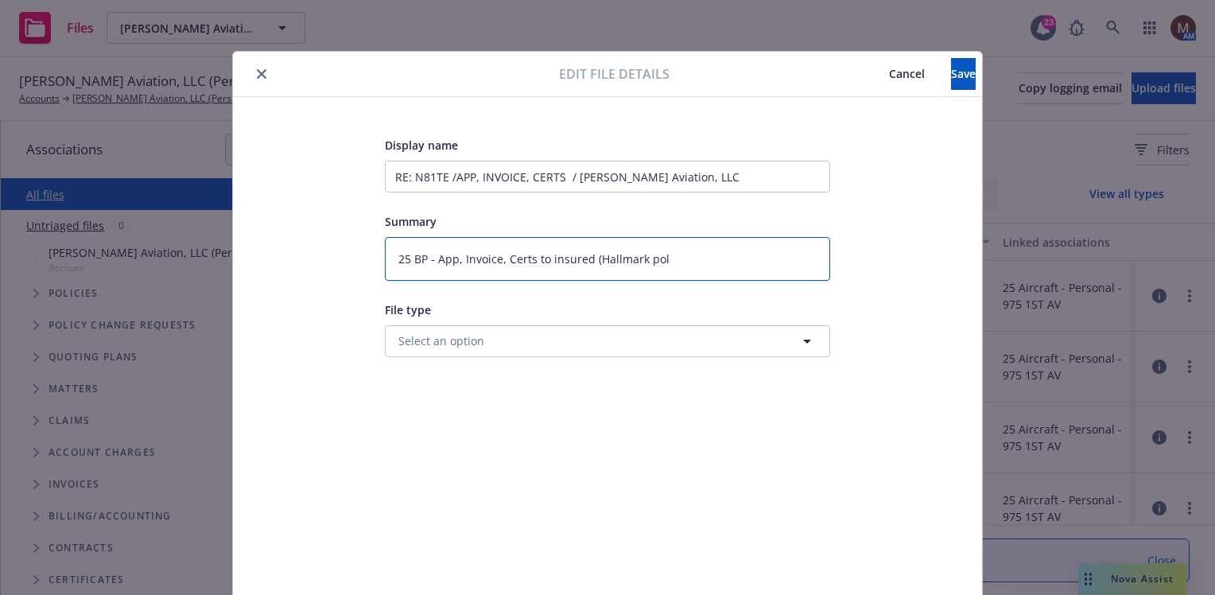
type textarea "25 BP - App, Invoice, Certs to insured (Hallmark poli"
type textarea "x"
type textarea "25 BP - App, Invoice, Certs to insured (Hallmark polic"
type textarea "x"
type textarea "25 BP - App, Invoice, Certs to insured (Hallmark policy"
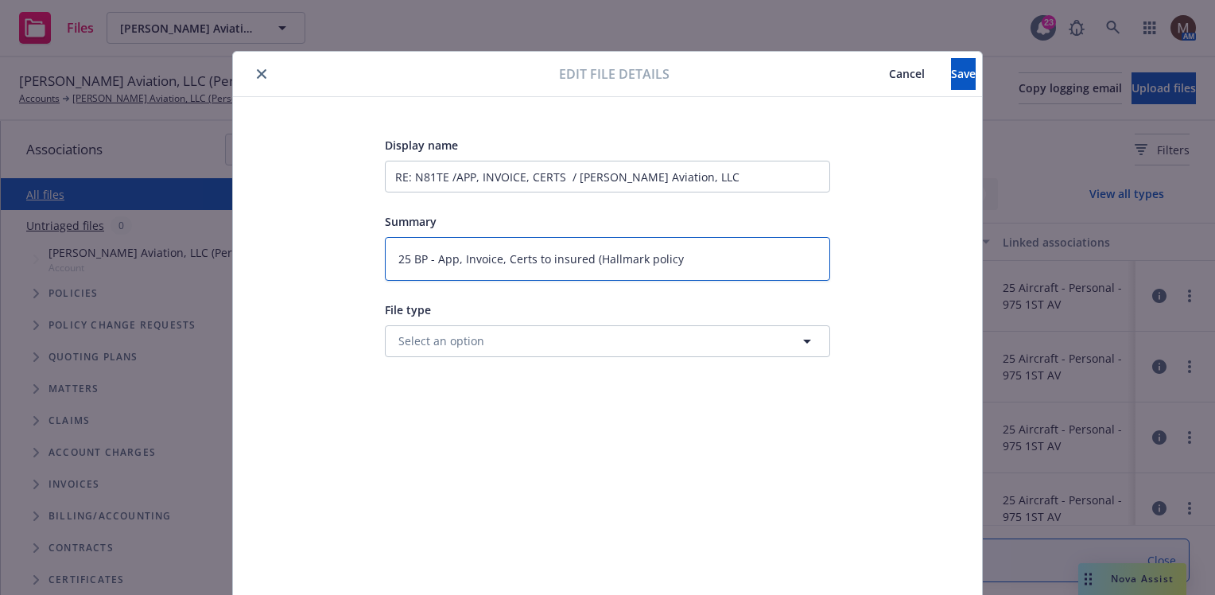
type textarea "x"
type textarea "25 BP - App, Invoice, Certs to insured (Hallmark policy"
type textarea "x"
type textarea "25 BP - App, Invoice, Certs to insured (Hallmark policy t"
type textarea "x"
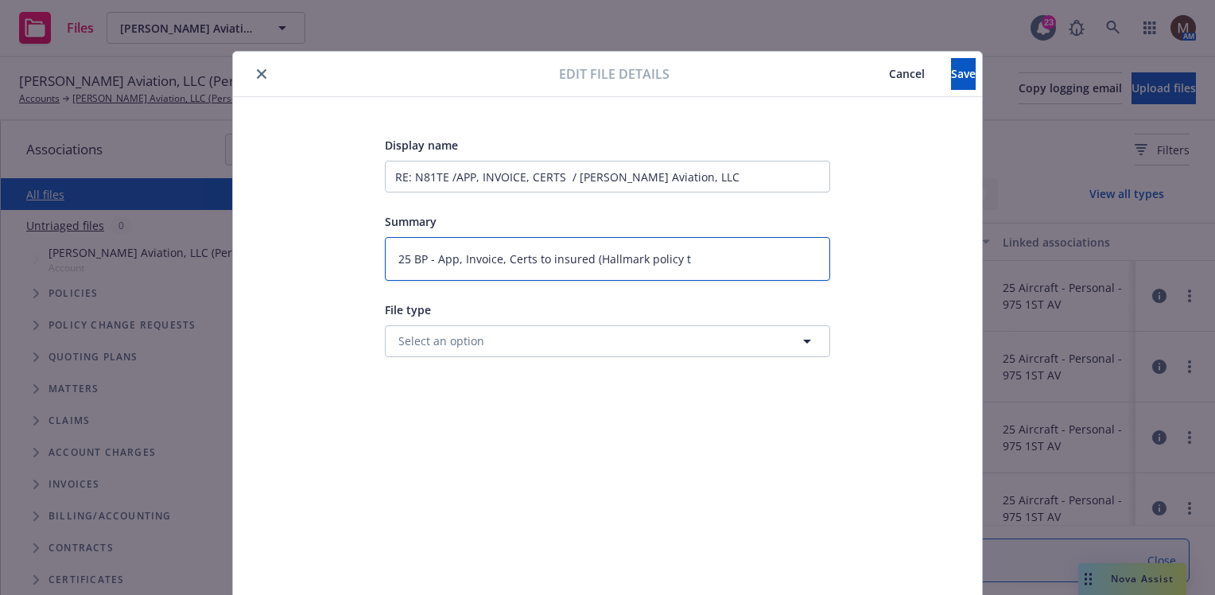
type textarea "25 BP - App, Invoice, Certs to insured (Hallmark policy to"
type textarea "x"
type textarea "25 BP - App, Invoice, Certs to insured (Hallmark policy to"
type textarea "x"
type textarea "25 BP - App, Invoice, Certs to insured (Hallmark policy to f"
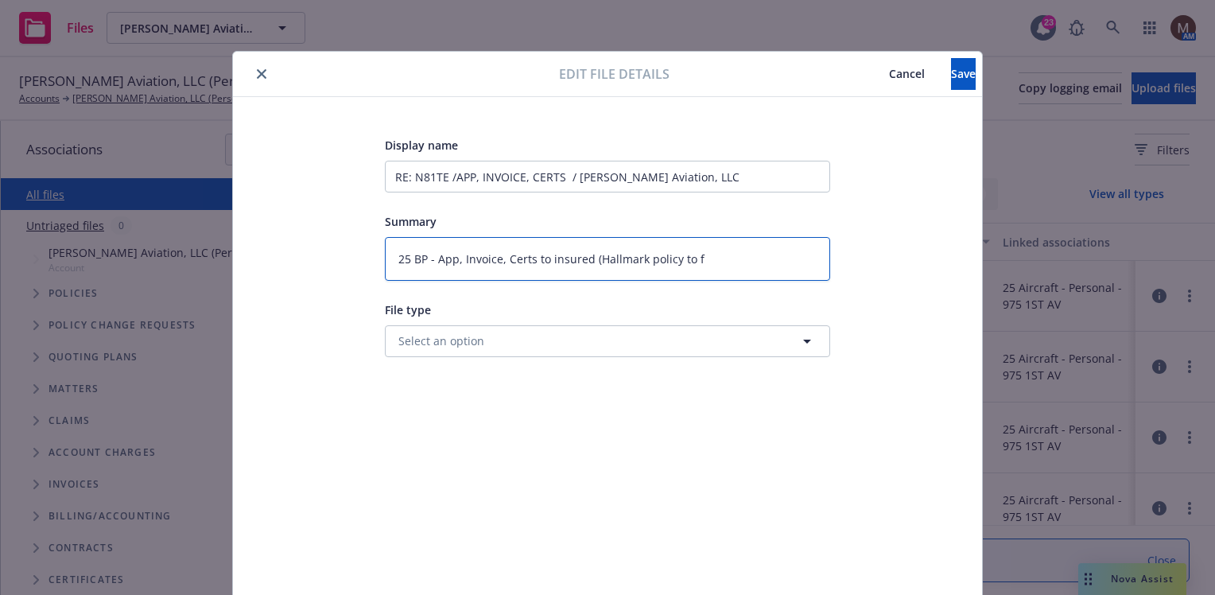
type textarea "x"
type textarea "25 BP - App, Invoice, Certs to insured (Hallmark policy to fo"
type textarea "x"
type textarea "25 BP - App, Invoice, Certs to insured (Hallmark policy to fol"
type textarea "x"
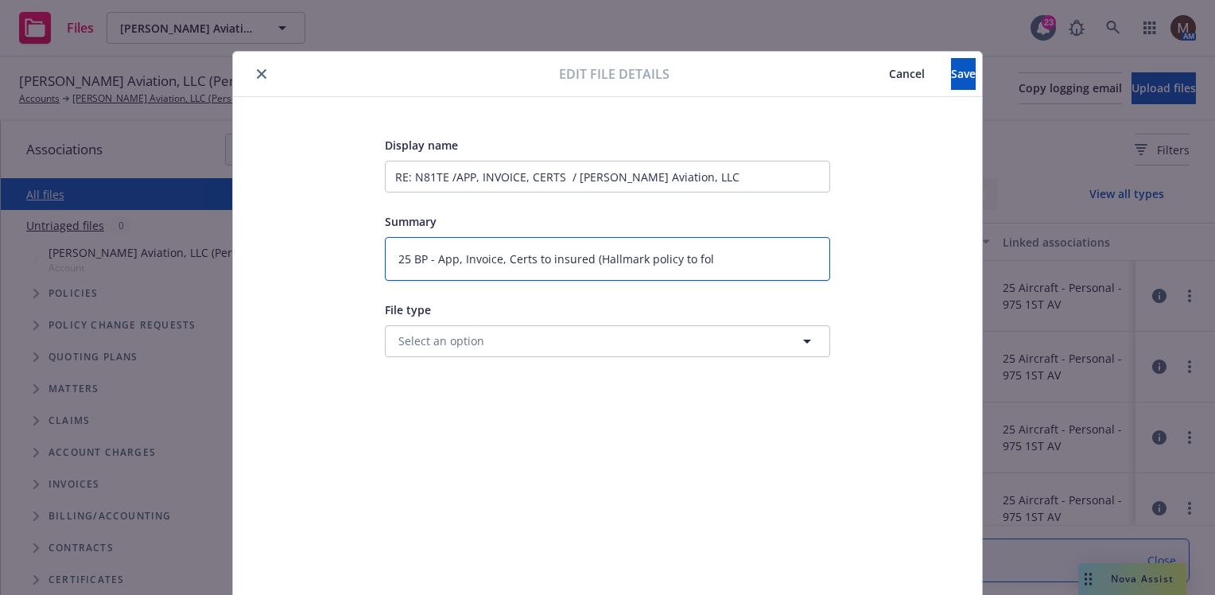
type textarea "25 BP - App, Invoice, Certs to insured (Hallmark policy to foll"
type textarea "x"
type textarea "25 BP - App, Invoice, Certs to insured (Hallmark policy to follo"
type textarea "x"
type textarea "25 BP - App, Invoice, Certs to insured (Hallmark policy to follow"
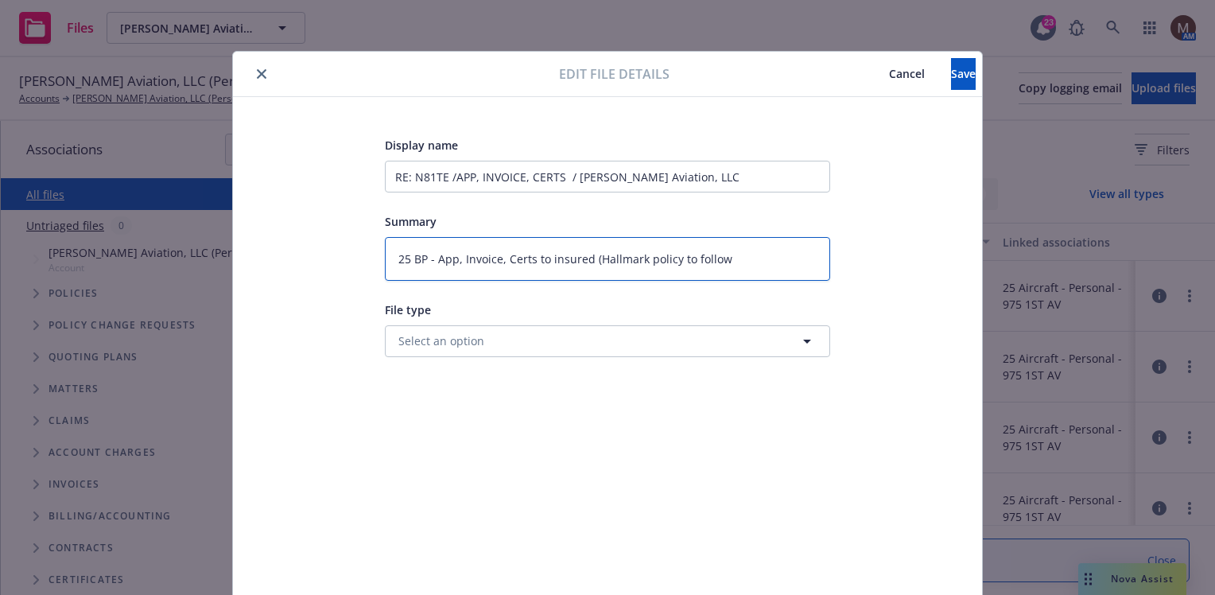
type textarea "x"
type textarea "25 BP - App, Invoice, Certs to insured (Hallmark policy to follow)"
click at [951, 71] on button "Save" at bounding box center [963, 74] width 25 height 32
type textarea "x"
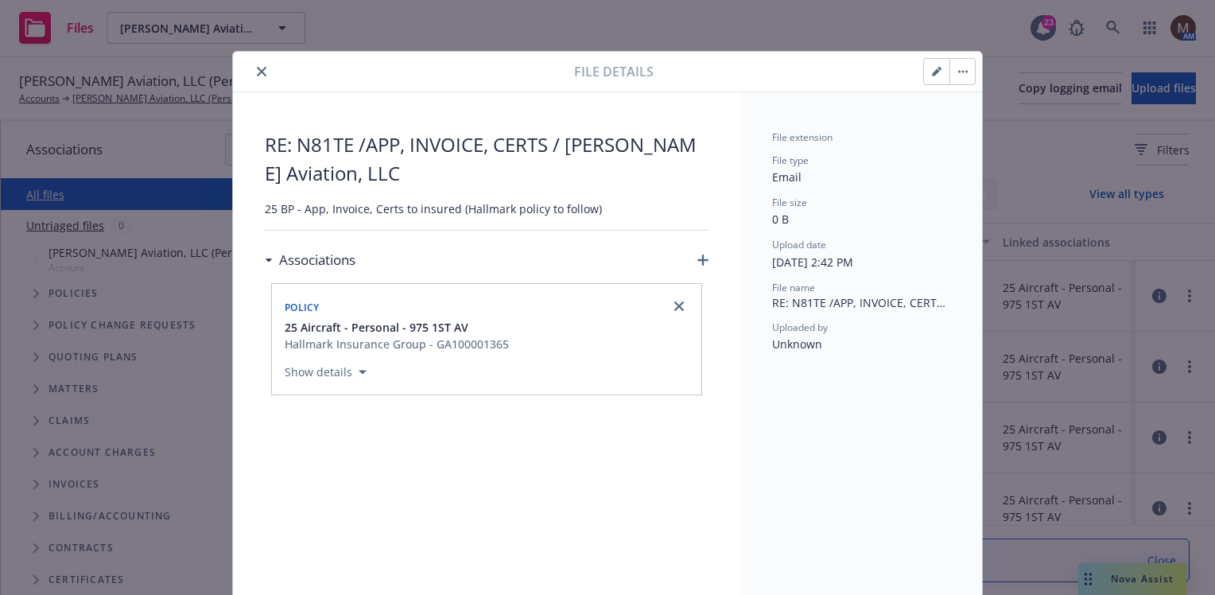
click at [257, 68] on icon "close" at bounding box center [262, 72] width 10 height 10
